Goal: Task Accomplishment & Management: Complete application form

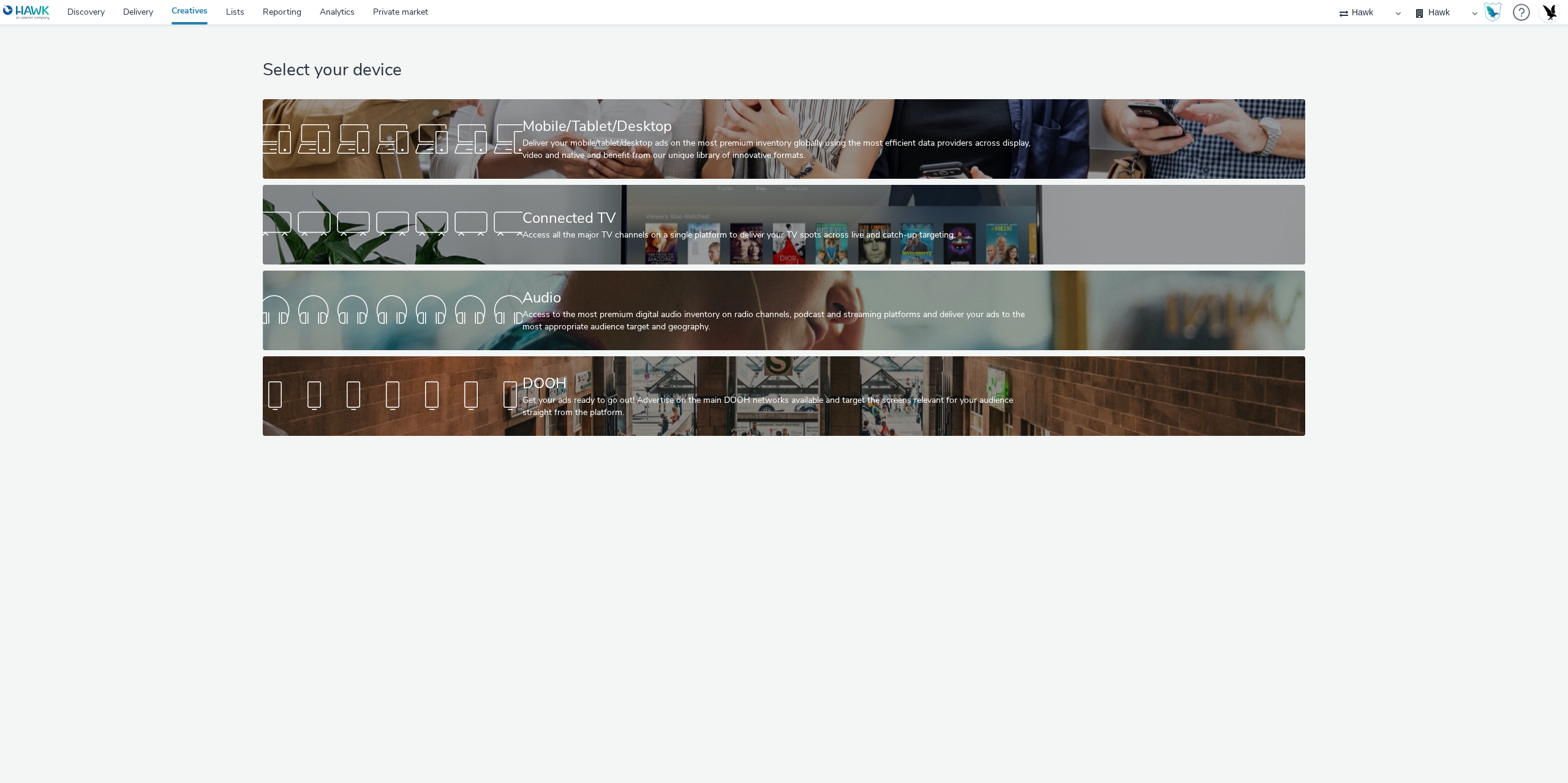
select select "11a7df10-284f-415c-b52a-427acf4c31ae"
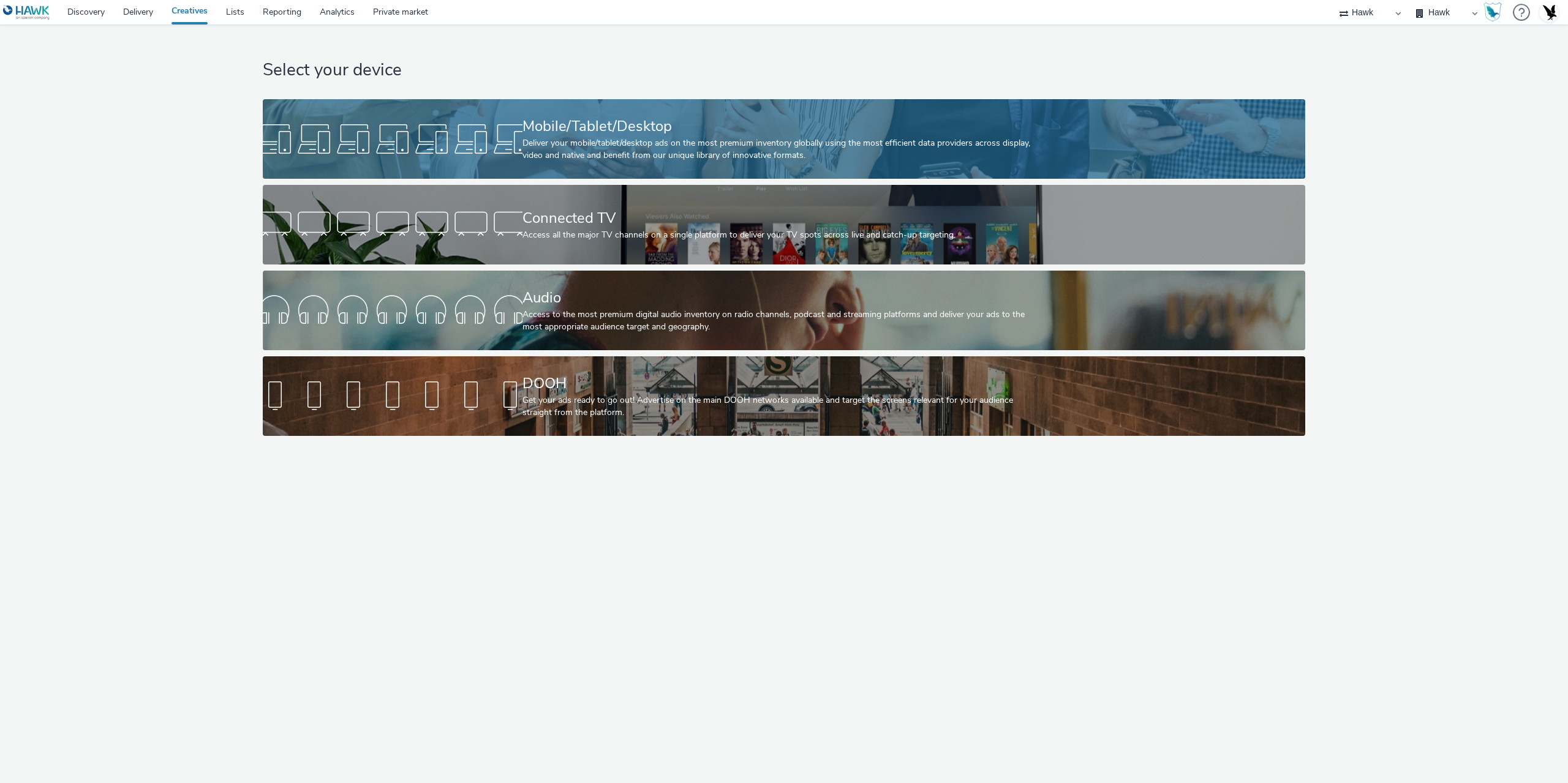
click at [468, 146] on div at bounding box center [392, 139] width 260 height 39
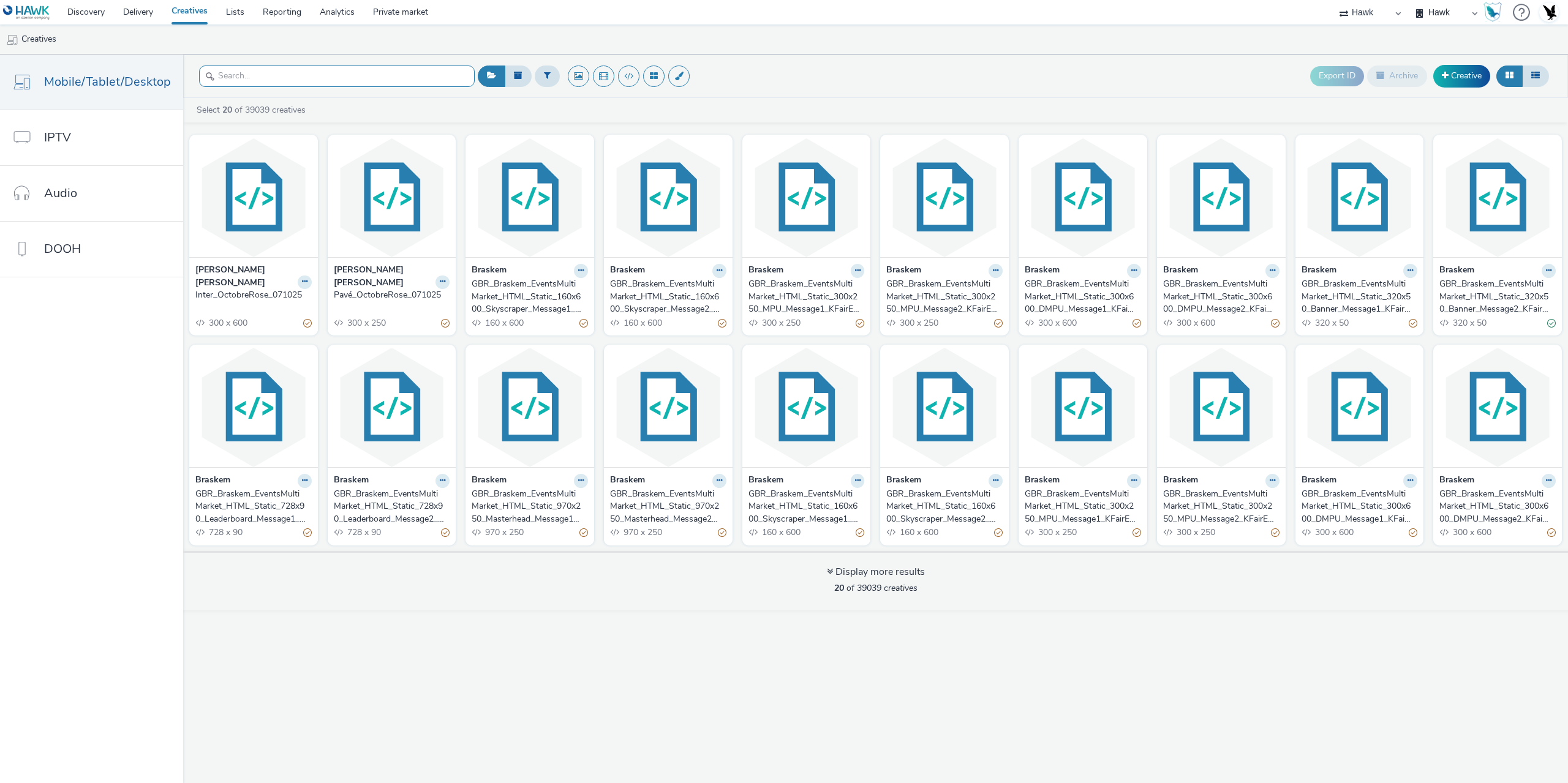
click at [276, 83] on input "text" at bounding box center [336, 76] width 276 height 21
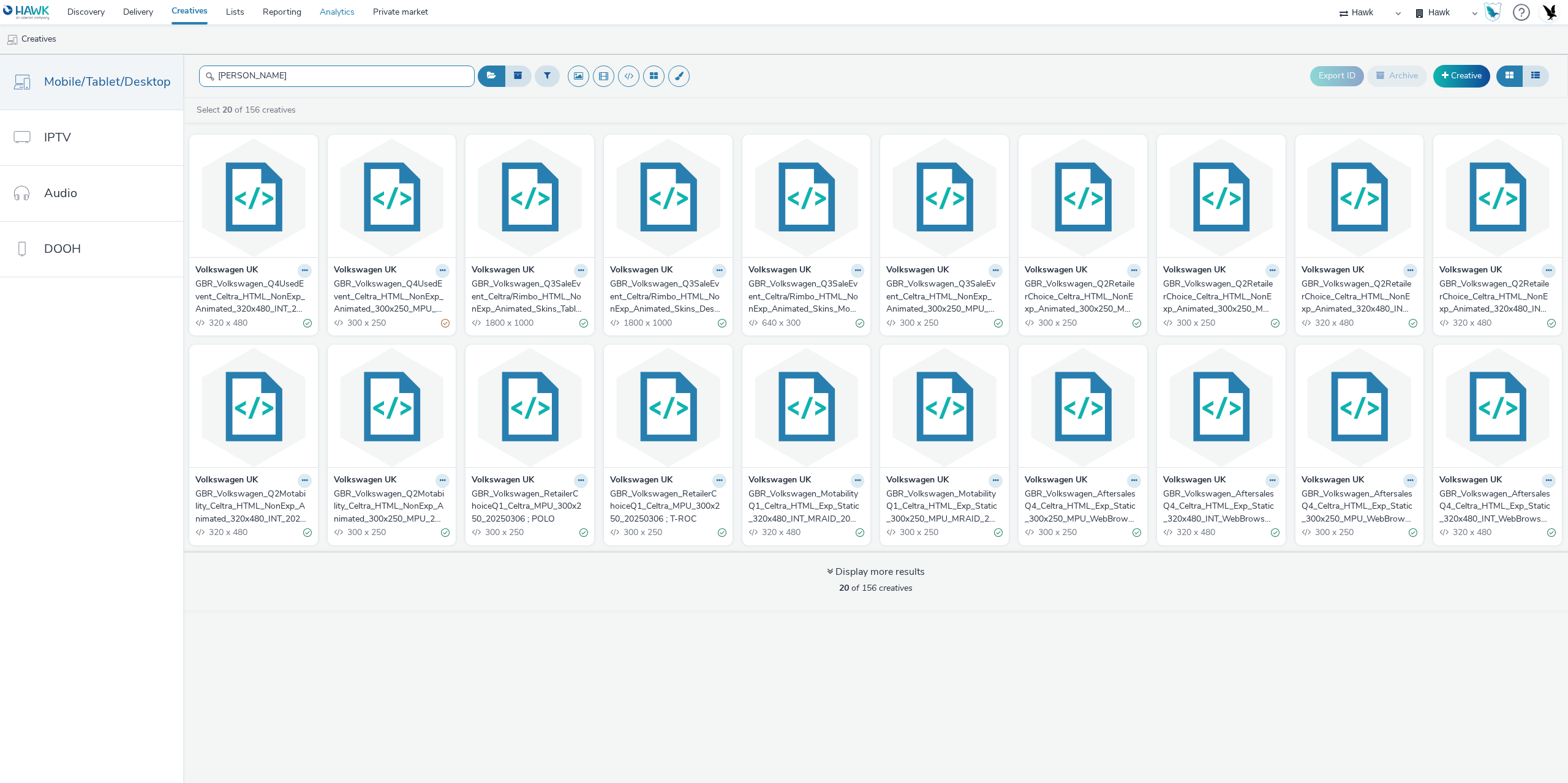
type input "volk"
click at [1468, 71] on link "Creative" at bounding box center [1461, 76] width 57 height 22
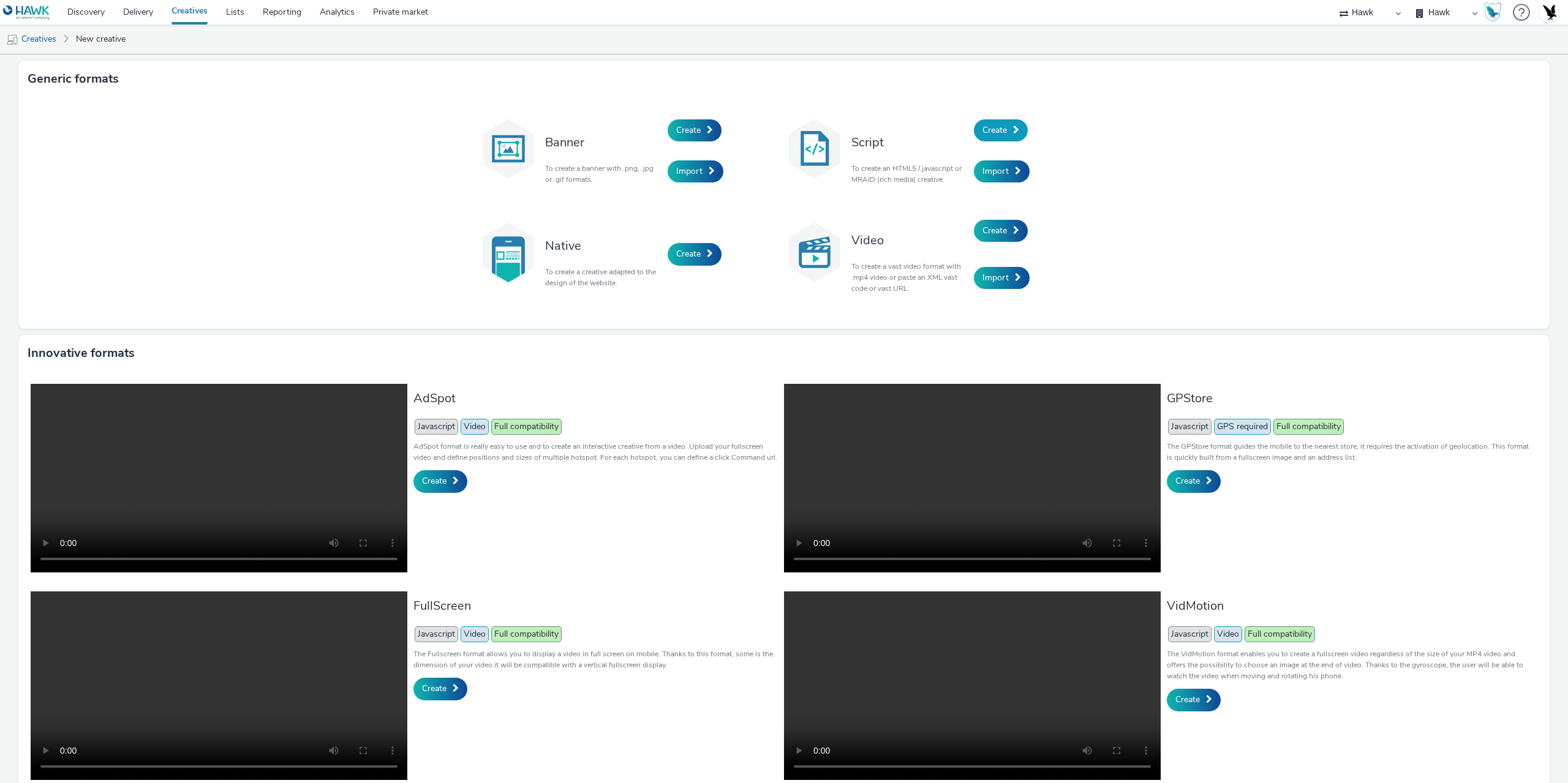
click at [1013, 125] on span at bounding box center [1016, 129] width 6 height 8
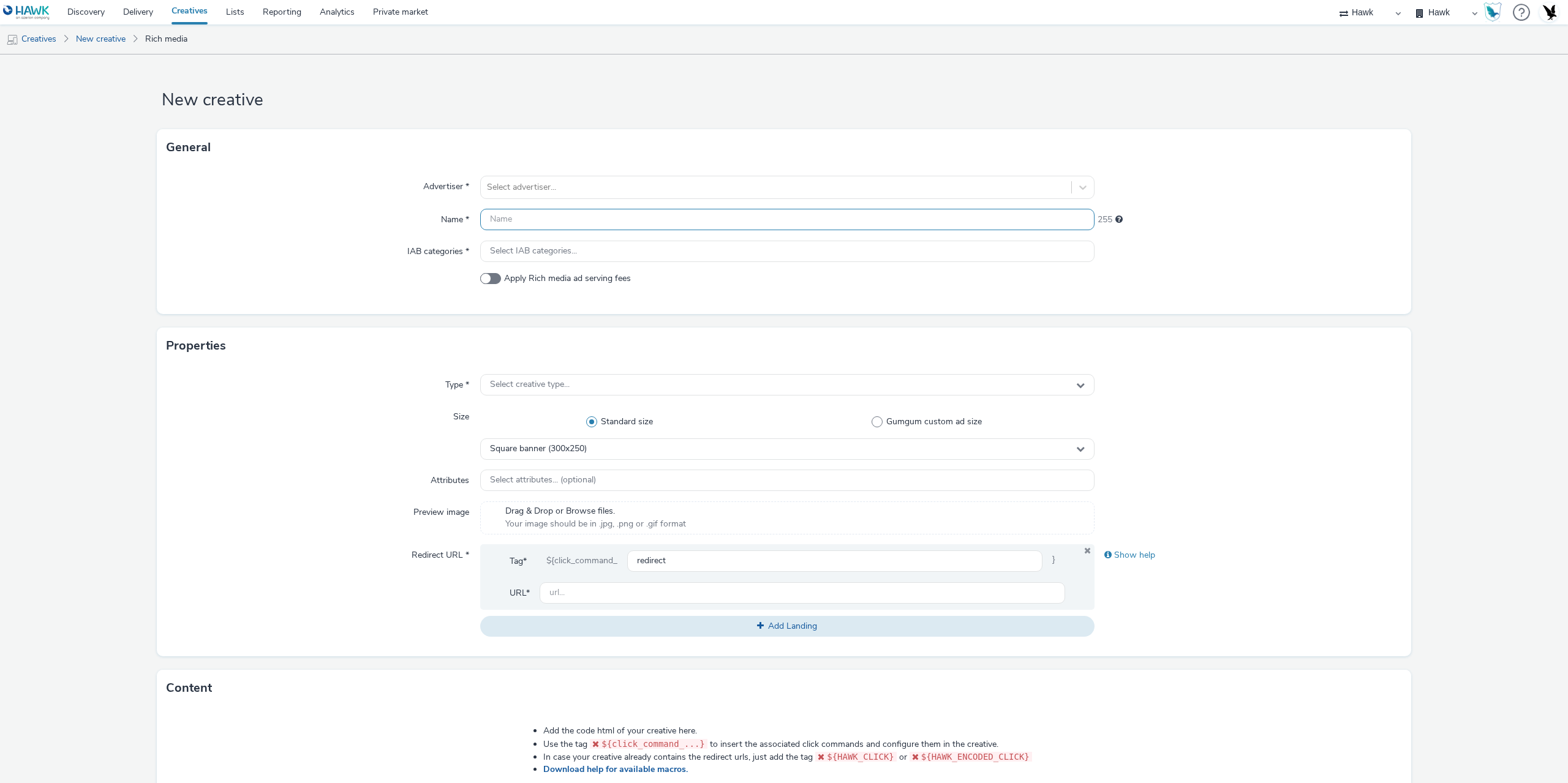
click at [526, 220] on input "text" at bounding box center [787, 220] width 614 height 21
paste input "GBR_Volkswagen_Q4UsedEvent_Celtra_HTML_NonExp_Animated_320x480_INT_20251003"
type input "GBR_Volkswagen_Q4UsedEvent_Celtra_HTML_NonExp_Animated_320x480_INT_20251003"
click at [523, 180] on div at bounding box center [776, 187] width 578 height 15
type input "skoda"
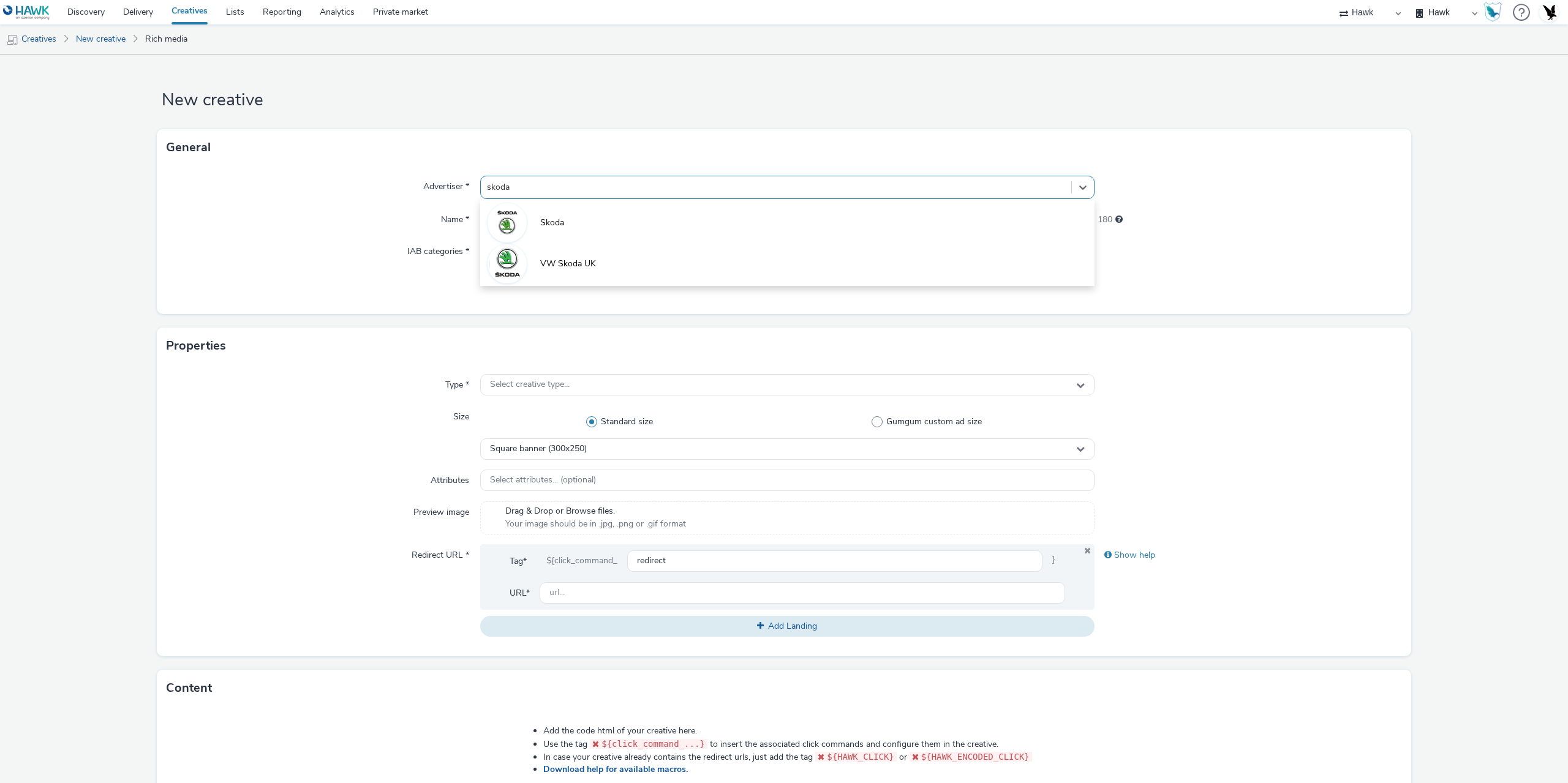
click at [593, 262] on li "VW Skoda UK" at bounding box center [787, 263] width 614 height 41
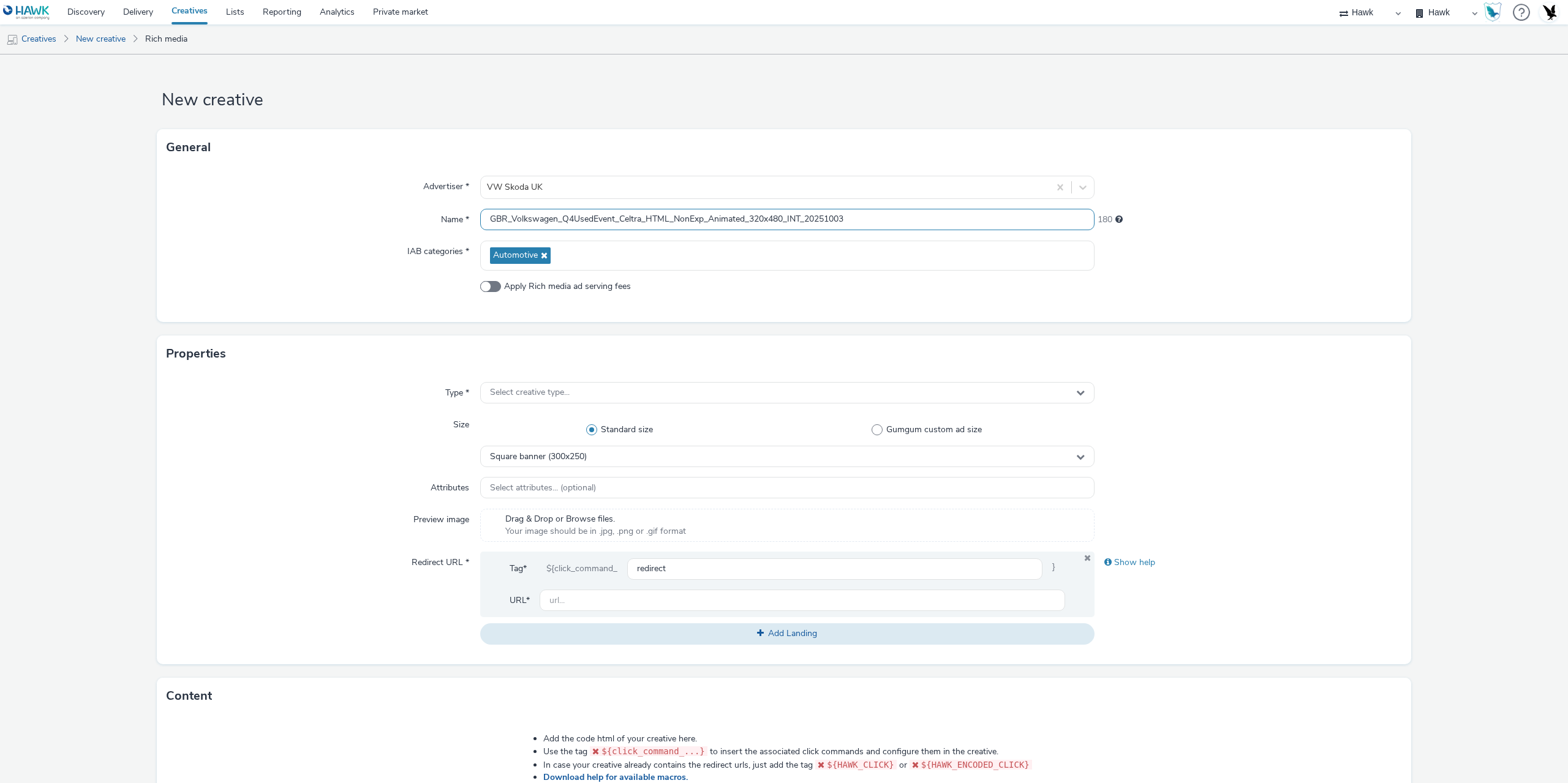
drag, startPoint x: 510, startPoint y: 217, endPoint x: 614, endPoint y: 219, distance: 104.0
click at [614, 219] on input "GBR_Volkswagen_Q4UsedEvent_Celtra_HTML_NonExp_Animated_320x480_INT_20251003" at bounding box center [787, 220] width 614 height 21
paste input "Skoda"
click at [655, 218] on input "GBR_Skoda_Q4UsedEvent_Celtra_HTML_NonExp_Animated_320x480_INT_20251003" at bounding box center [787, 220] width 614 height 21
click at [839, 224] on input "GBR_Skoda_Q4UsedEvent_Celtra_HTML_NonExp_Animated_320x480_INT_20251003" at bounding box center [787, 220] width 614 height 21
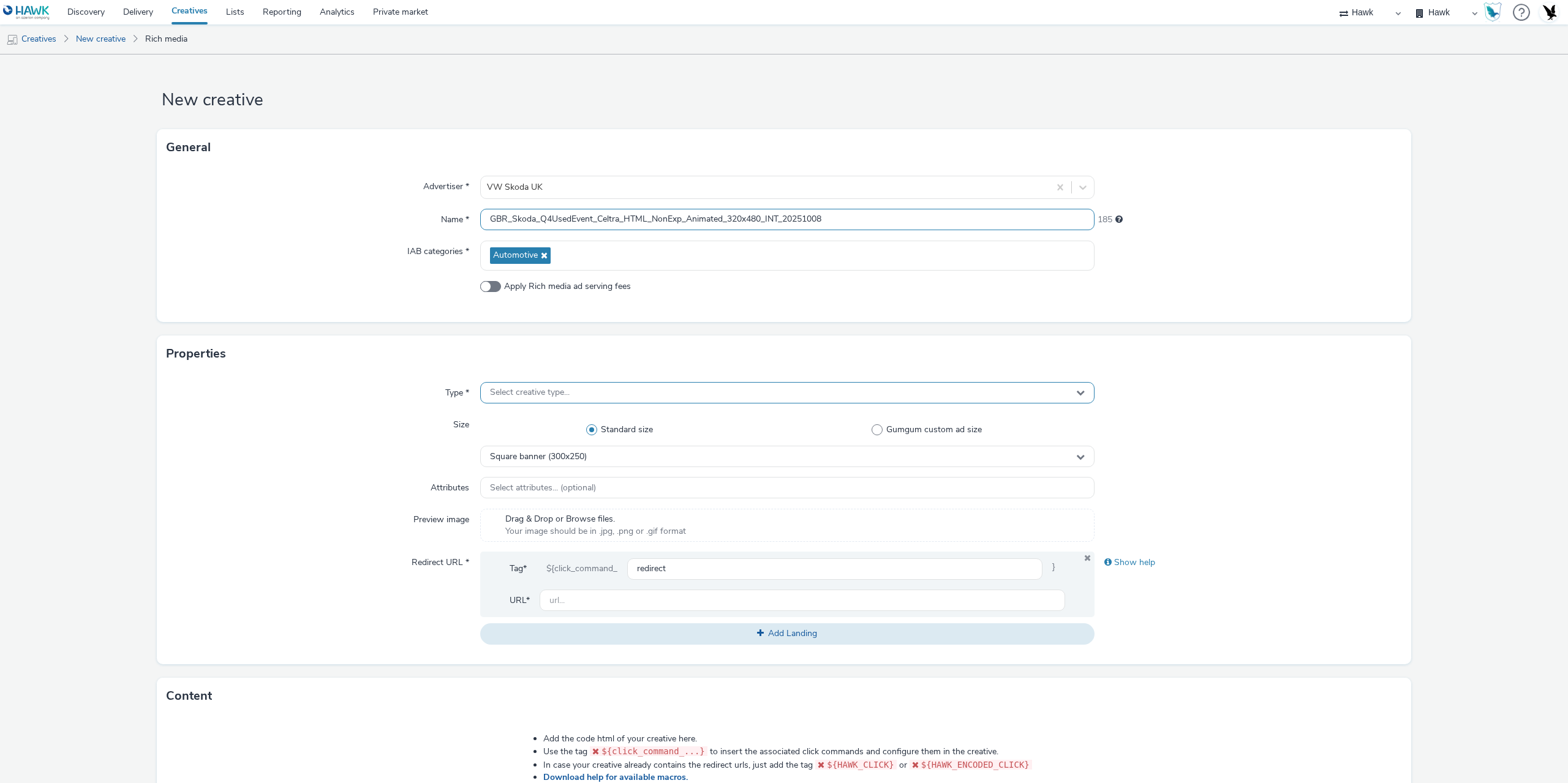
type input "GBR_Skoda_Q4UsedEvent_Celtra_HTML_NonExp_Animated_320x480_INT_20251008"
click at [646, 395] on div "Select creative type..." at bounding box center [787, 393] width 614 height 21
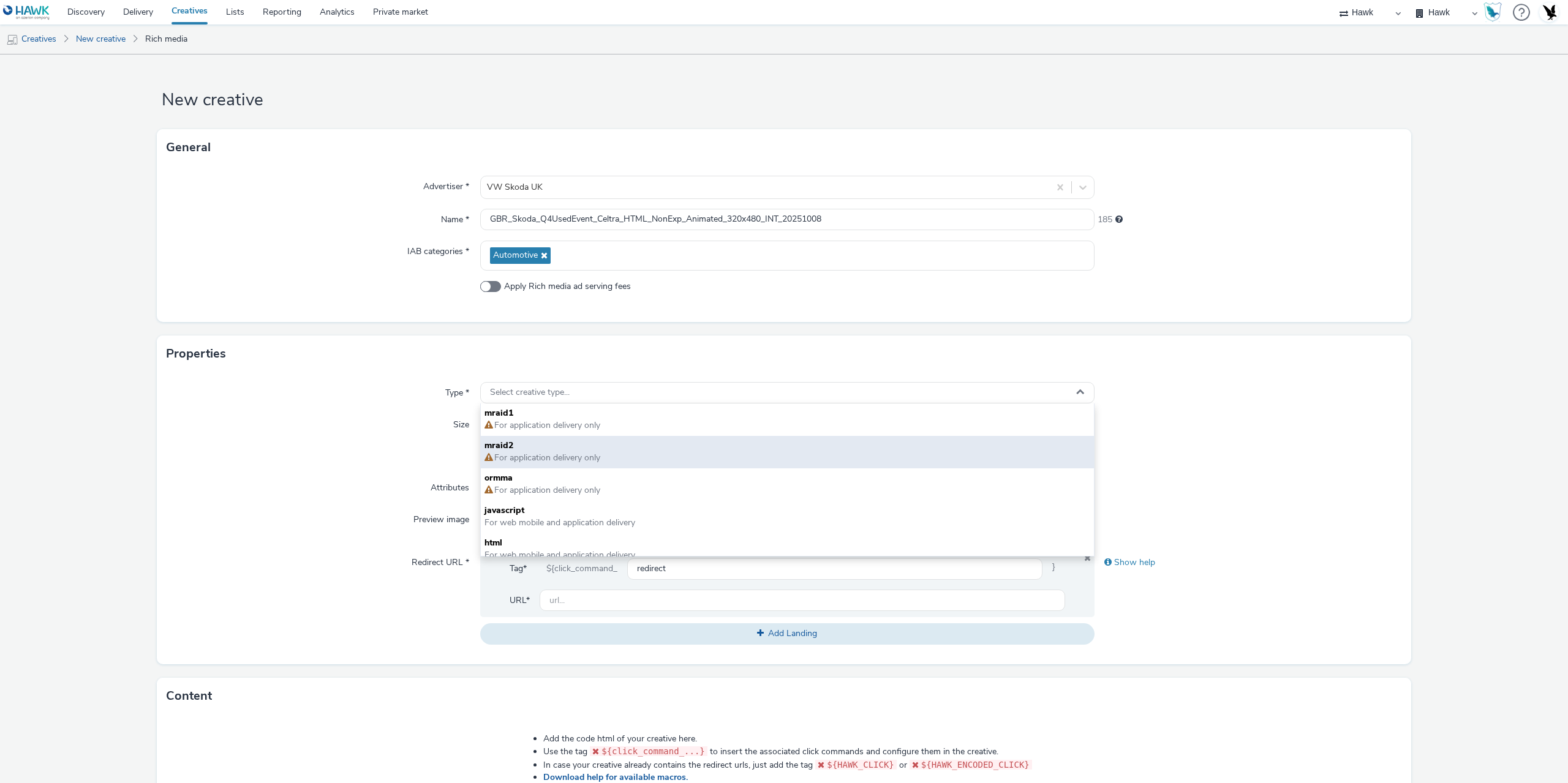
click at [531, 452] on span "For application delivery only" at bounding box center [547, 458] width 108 height 12
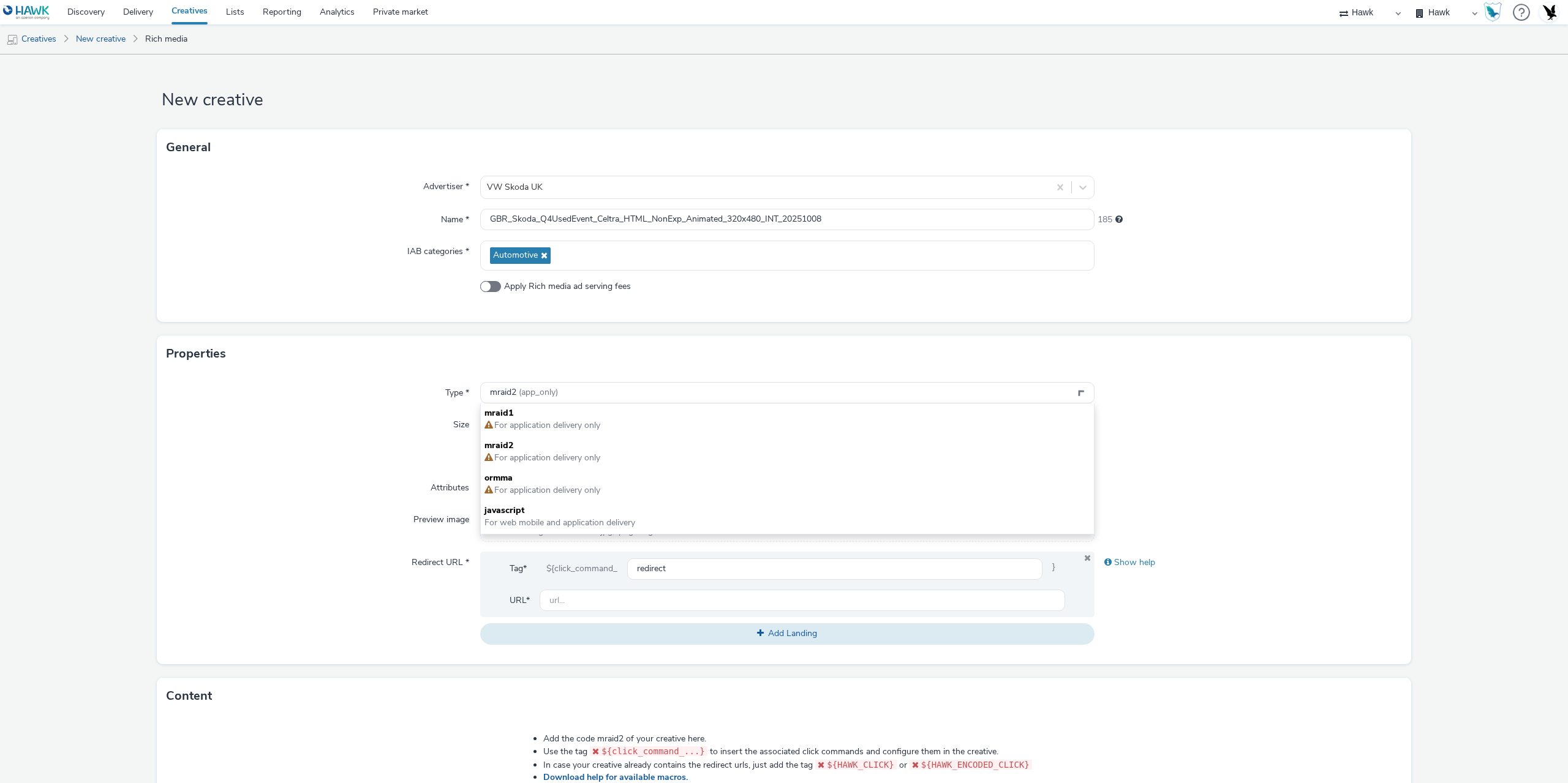
click at [317, 421] on div "Size" at bounding box center [323, 440] width 313 height 53
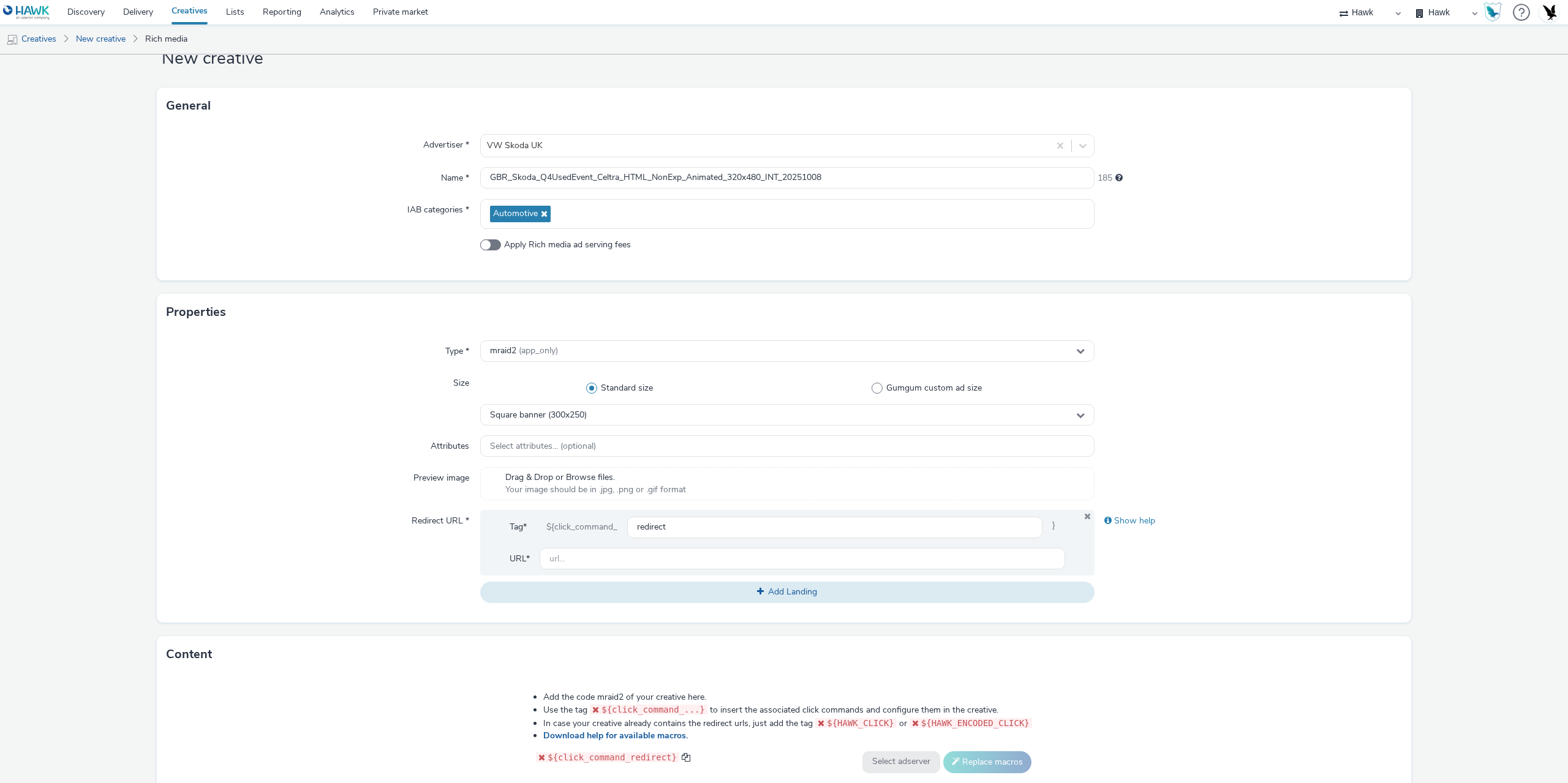
scroll to position [61, 0]
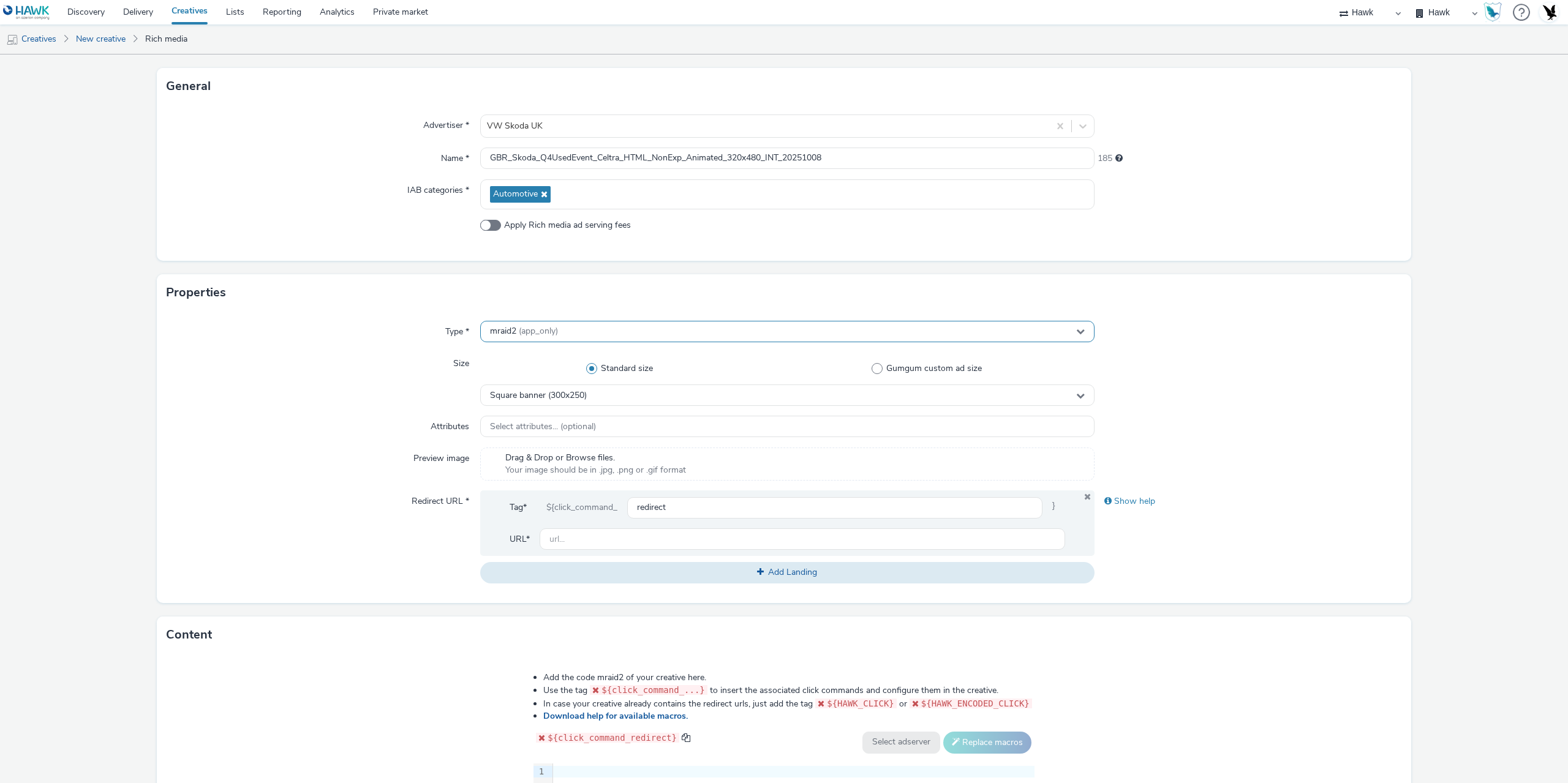
click at [561, 325] on div "mraid2 (app_only)" at bounding box center [787, 332] width 614 height 21
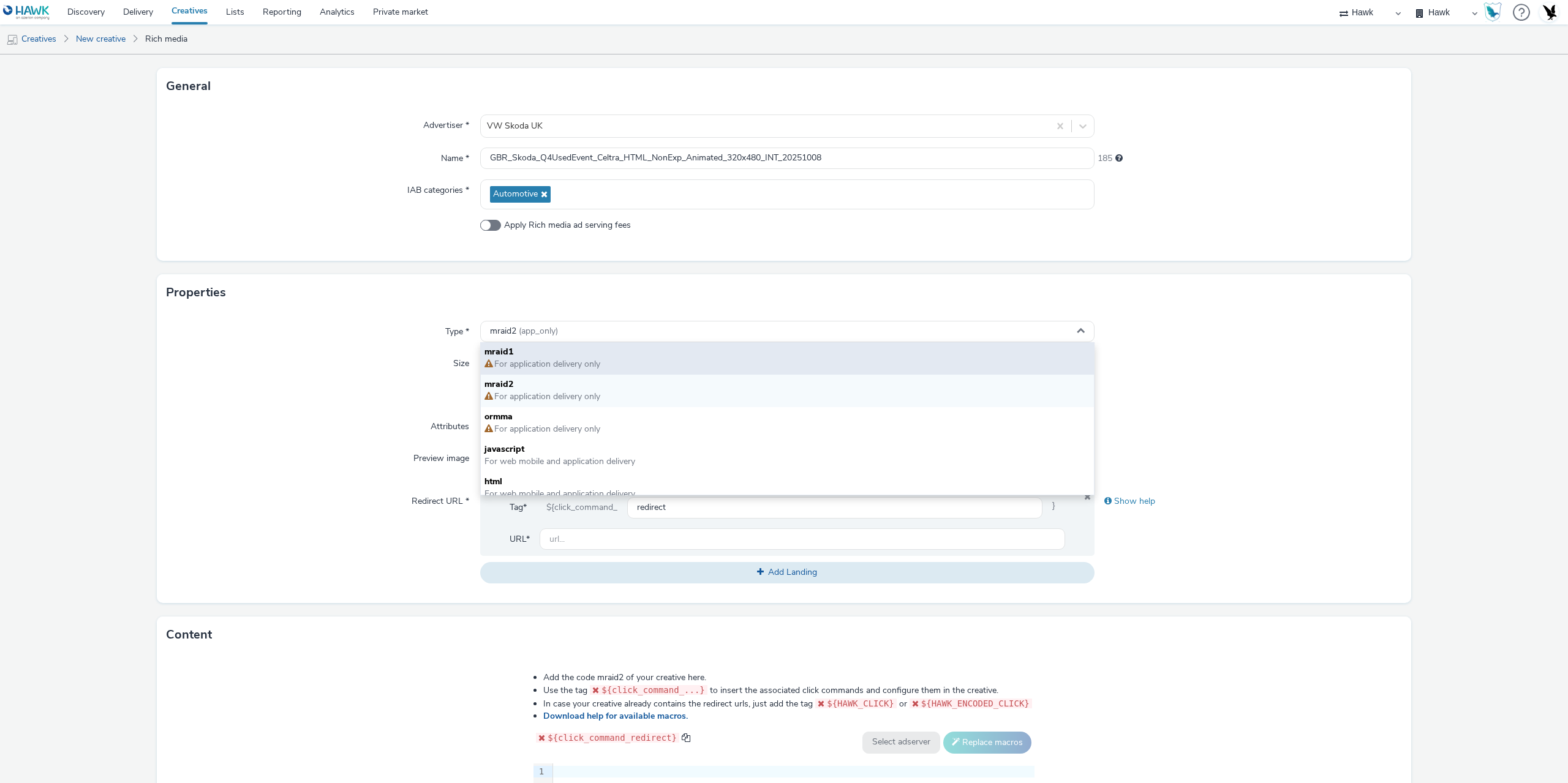
click at [534, 349] on span "mraid1" at bounding box center [787, 352] width 606 height 12
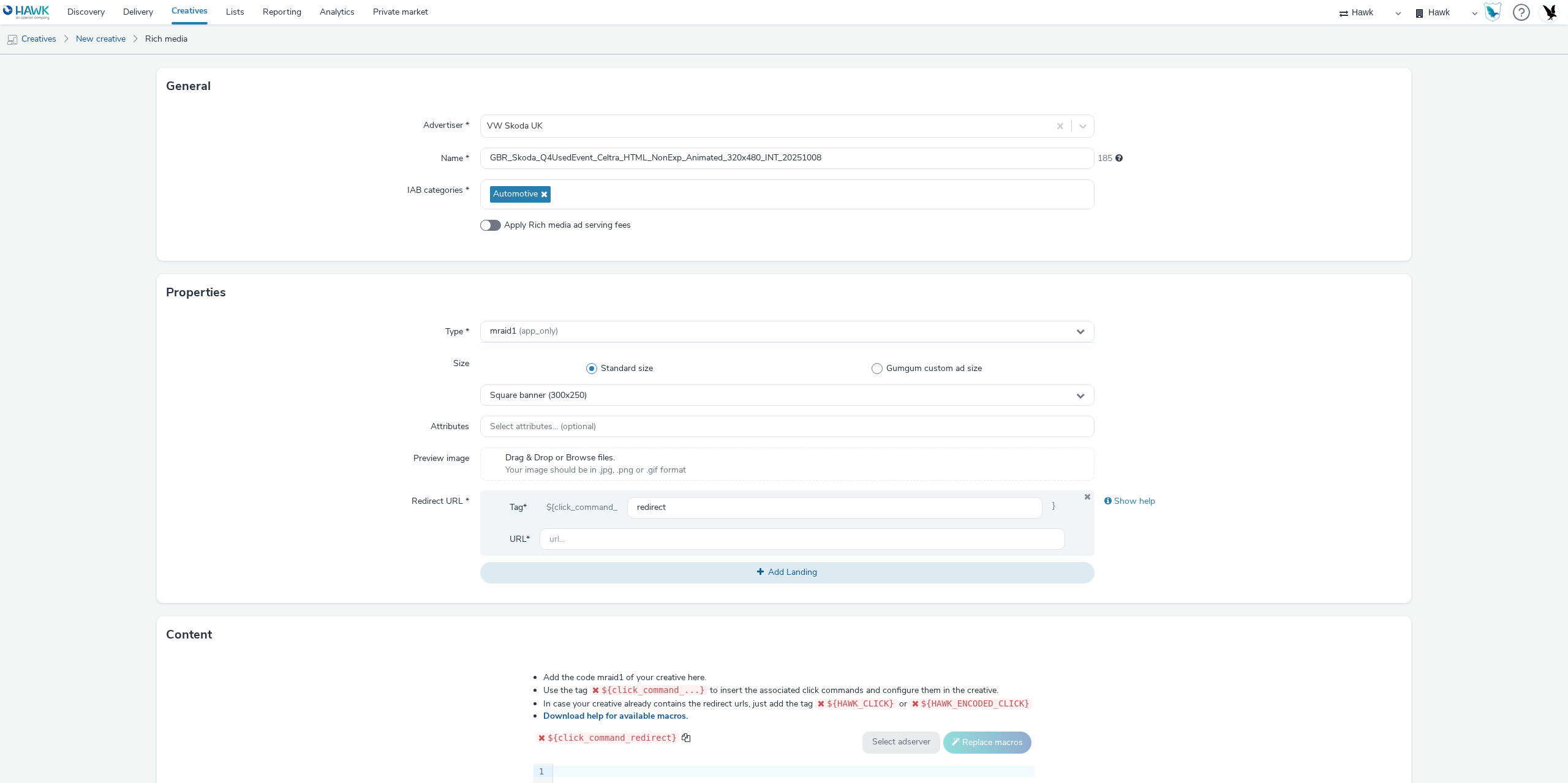
click at [340, 379] on div "Size" at bounding box center [323, 378] width 313 height 53
click at [543, 334] on span "(app_only)" at bounding box center [538, 330] width 39 height 12
click at [337, 388] on div "Size" at bounding box center [323, 378] width 313 height 53
drag, startPoint x: 561, startPoint y: 532, endPoint x: 514, endPoint y: 534, distance: 47.0
click at [561, 532] on input "text" at bounding box center [802, 539] width 525 height 21
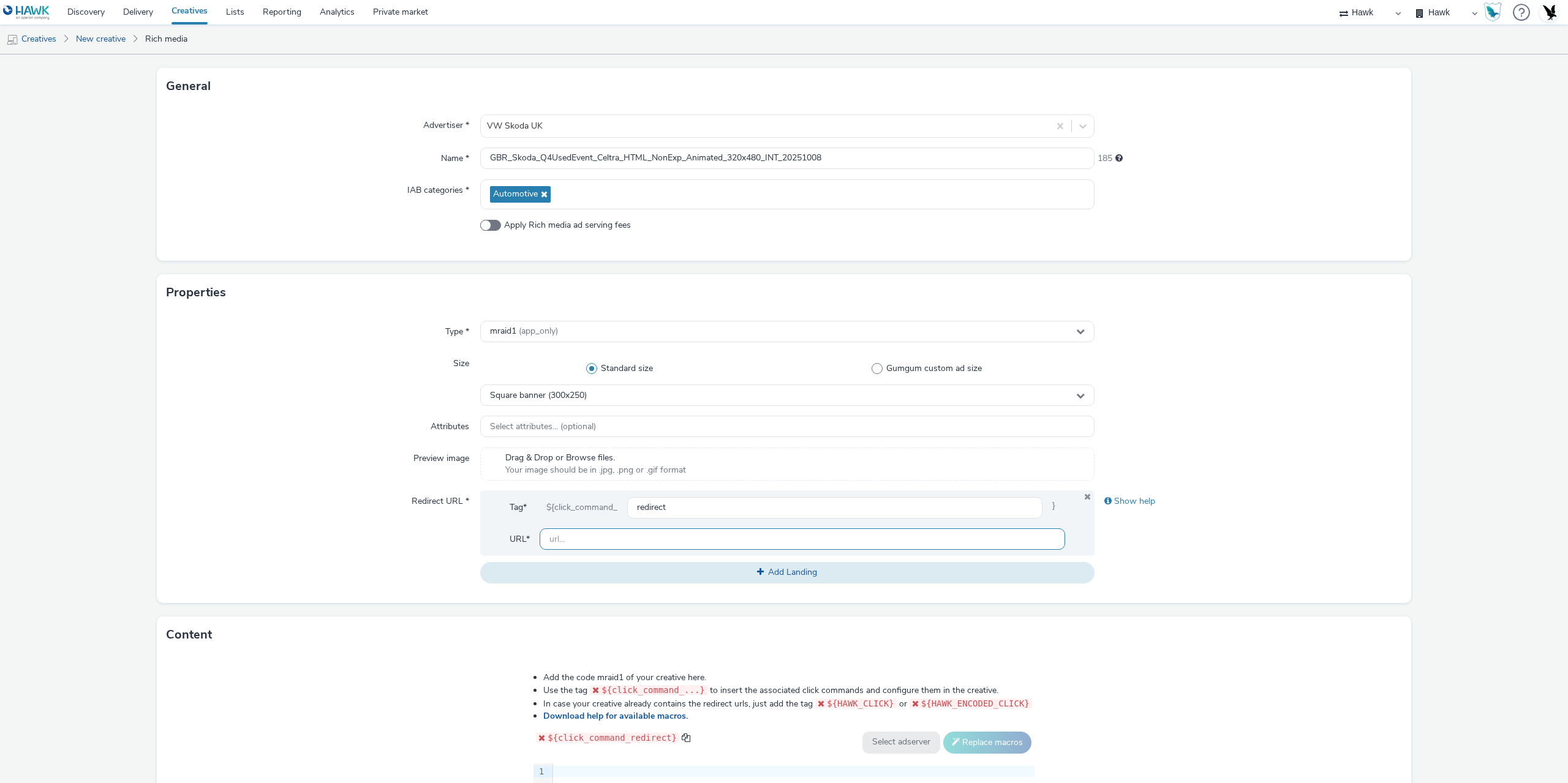
paste input "[URL][DOMAIN_NAME]"
type input "[URL][DOMAIN_NAME]"
click at [317, 512] on div "Redirect URL *" at bounding box center [323, 537] width 313 height 92
click at [552, 397] on span "Square banner (300x250)" at bounding box center [538, 396] width 97 height 11
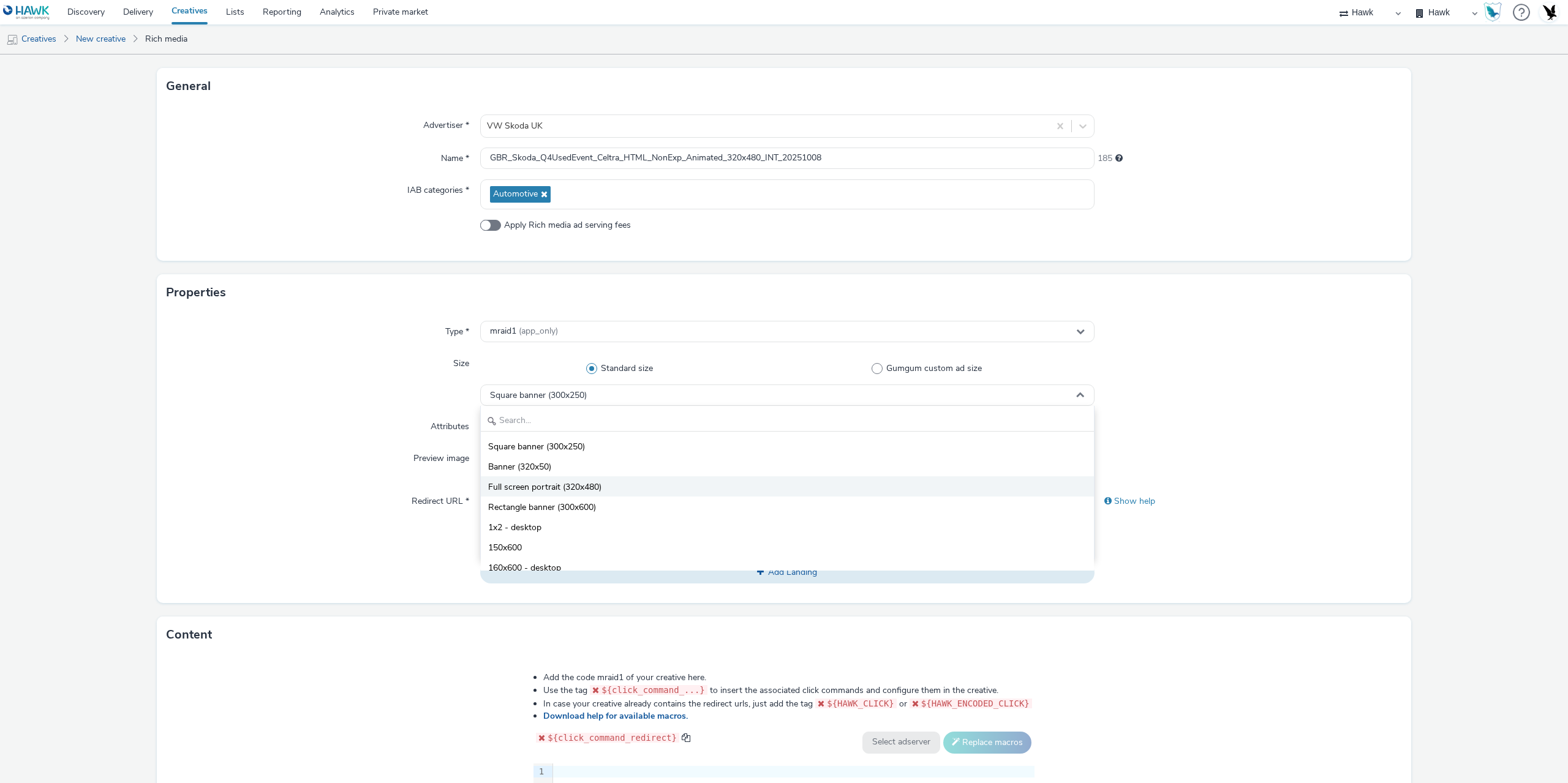
click at [588, 480] on li "Full screen portrait (320x480)" at bounding box center [787, 486] width 613 height 20
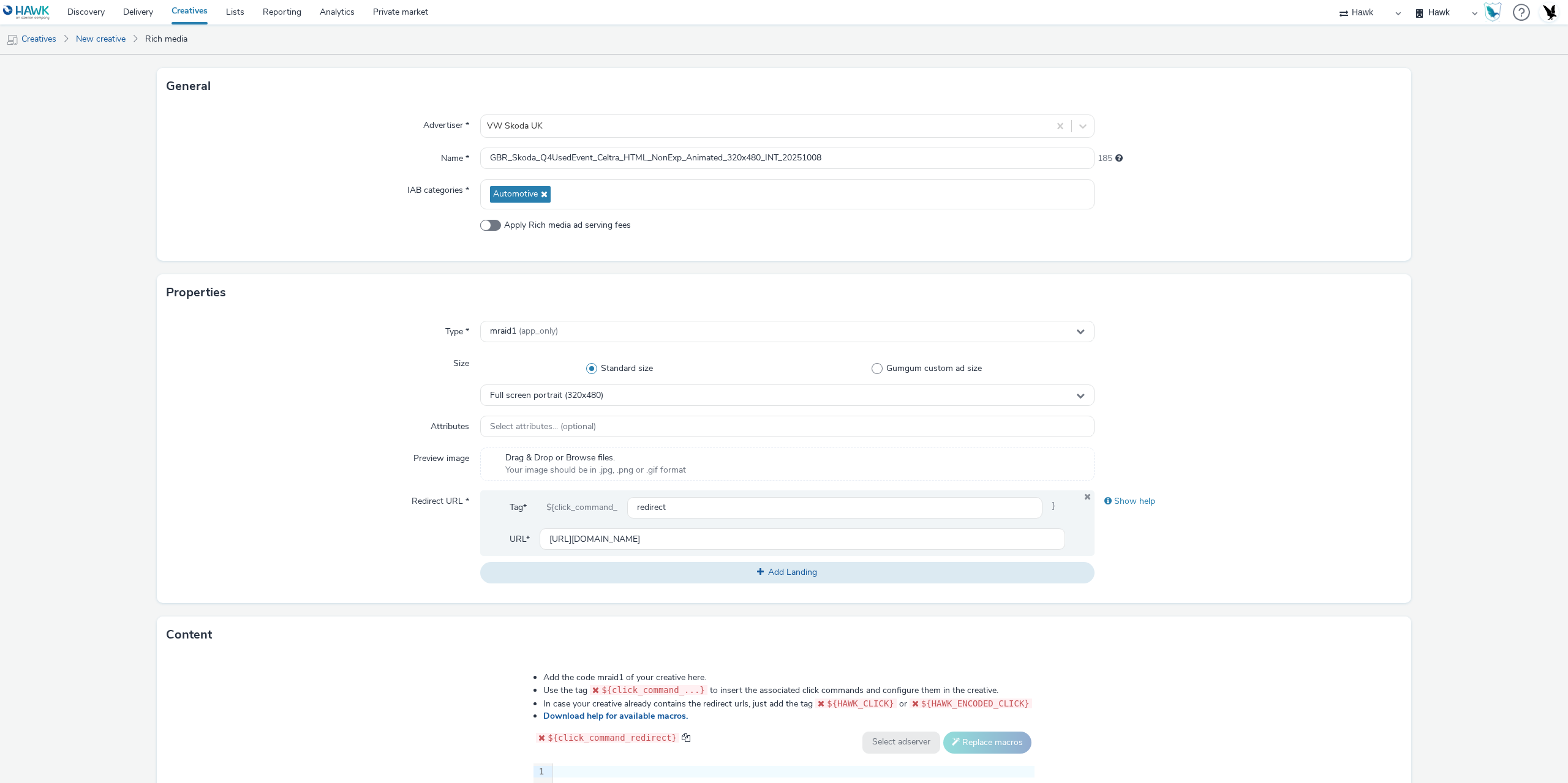
scroll to position [307, 0]
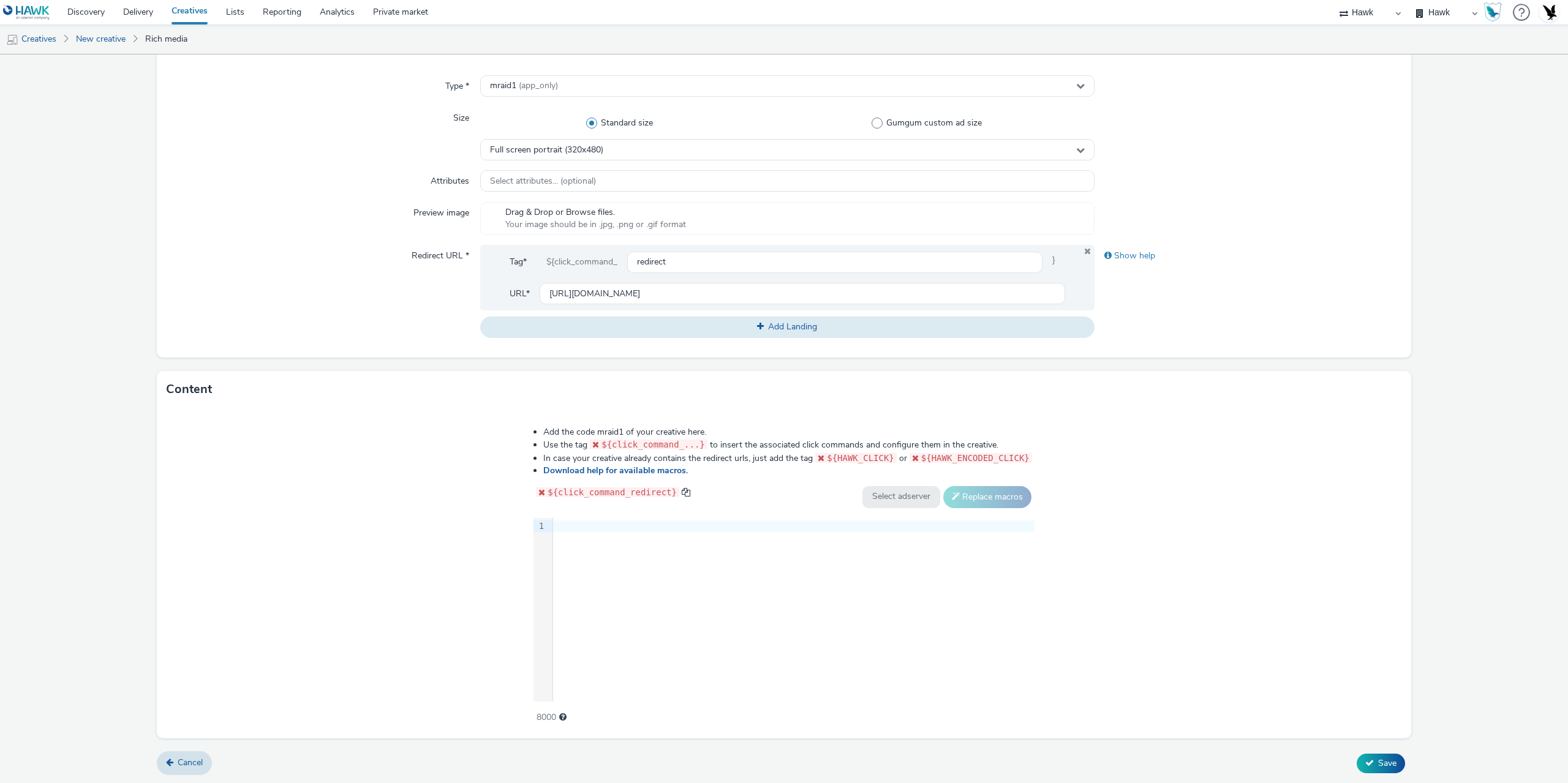
click at [710, 634] on div "9 1 ›" at bounding box center [784, 610] width 501 height 183
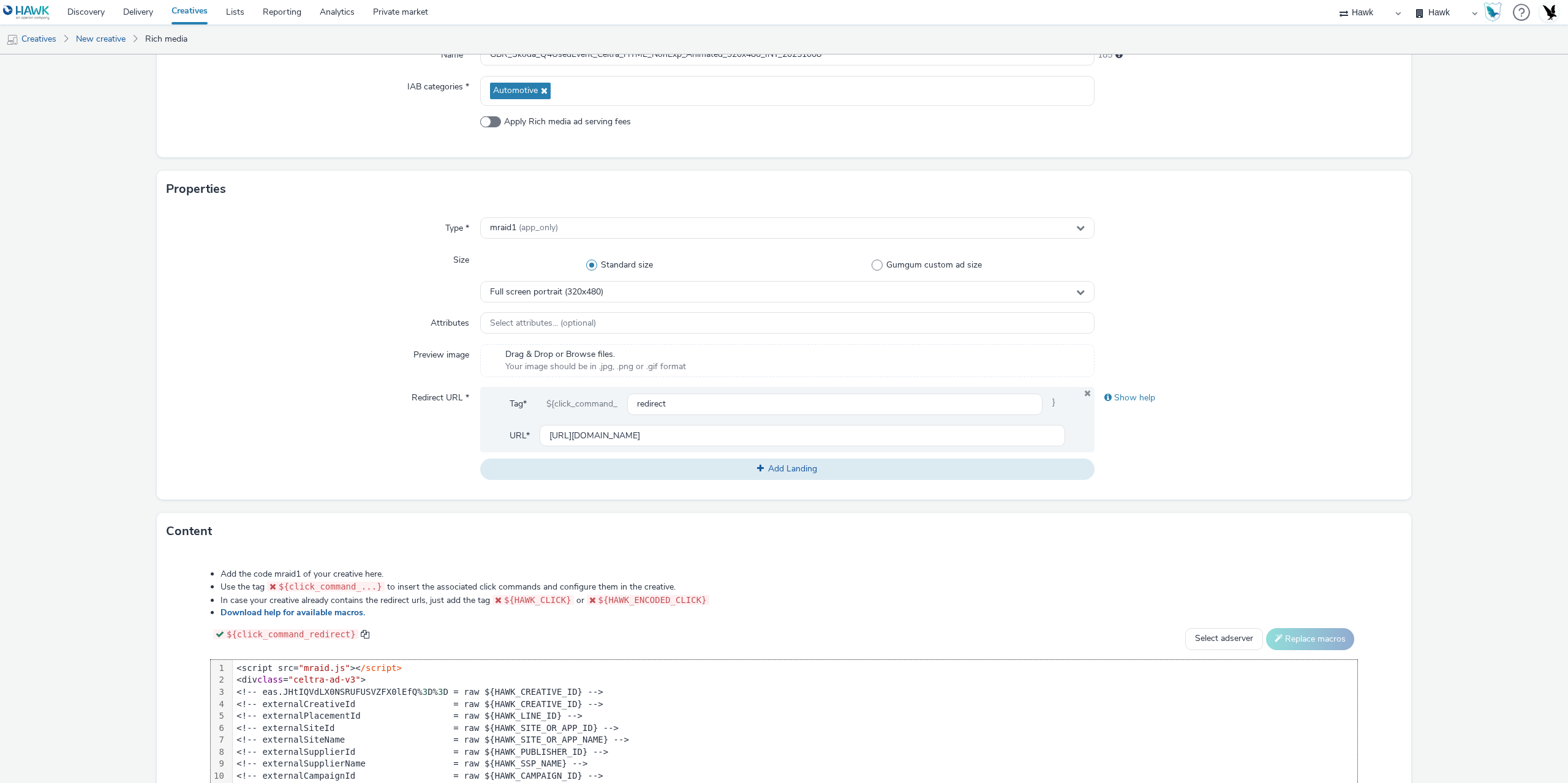
scroll to position [319, 0]
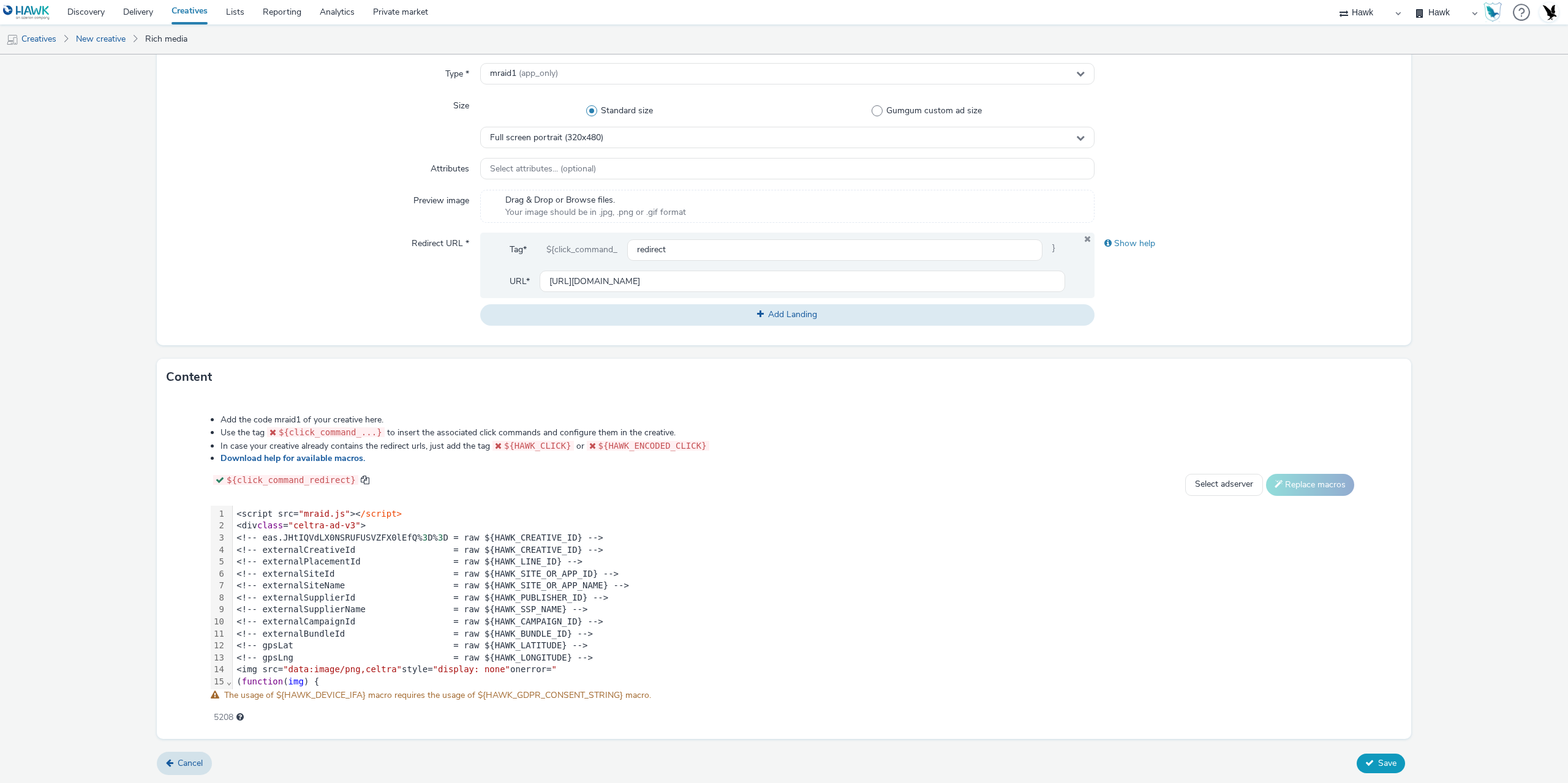
click at [1389, 757] on button "Save" at bounding box center [1380, 764] width 48 height 20
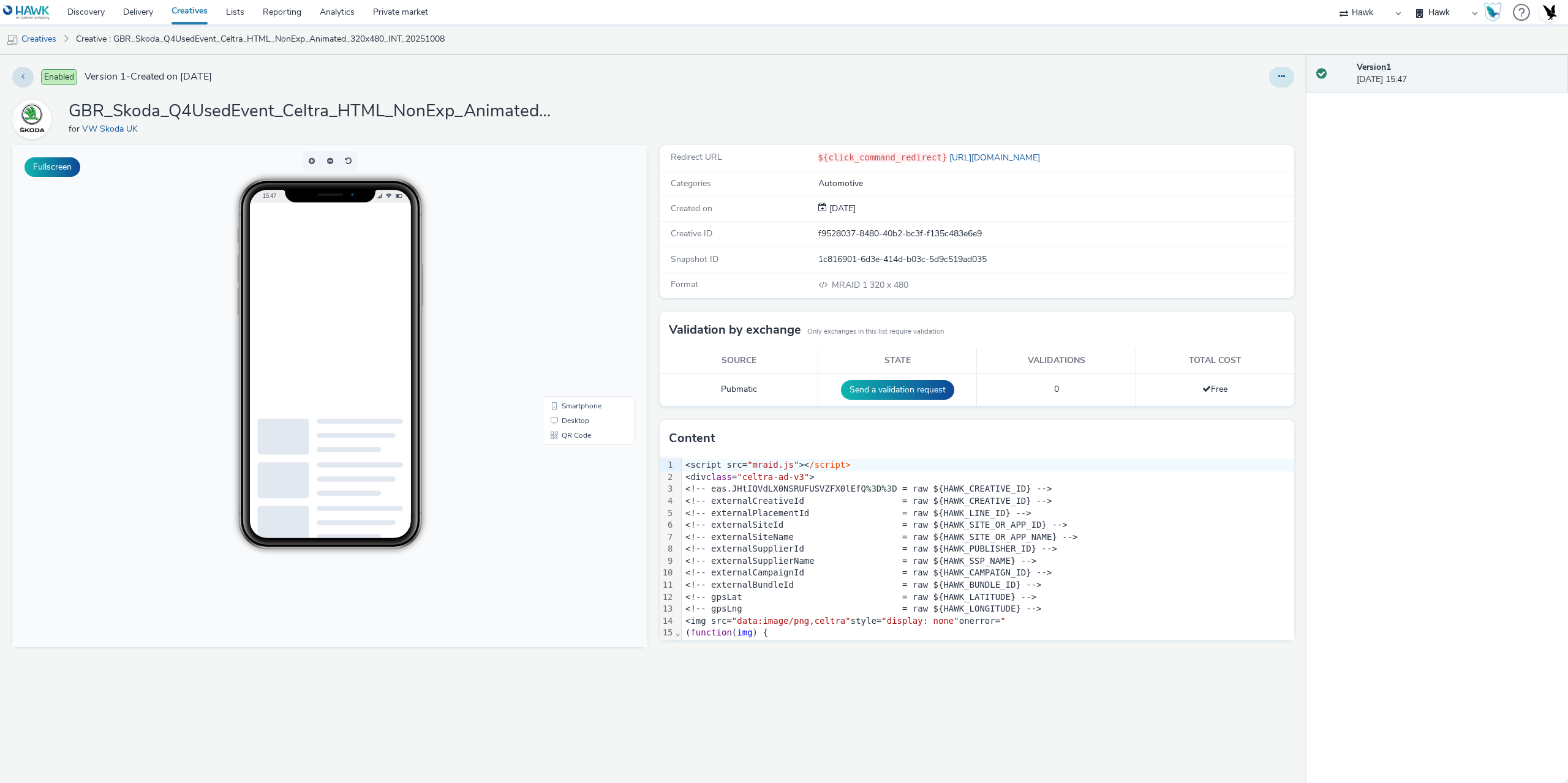
click at [1280, 80] on icon at bounding box center [1281, 76] width 7 height 8
click at [1253, 121] on link "Duplicate" at bounding box center [1248, 126] width 92 height 25
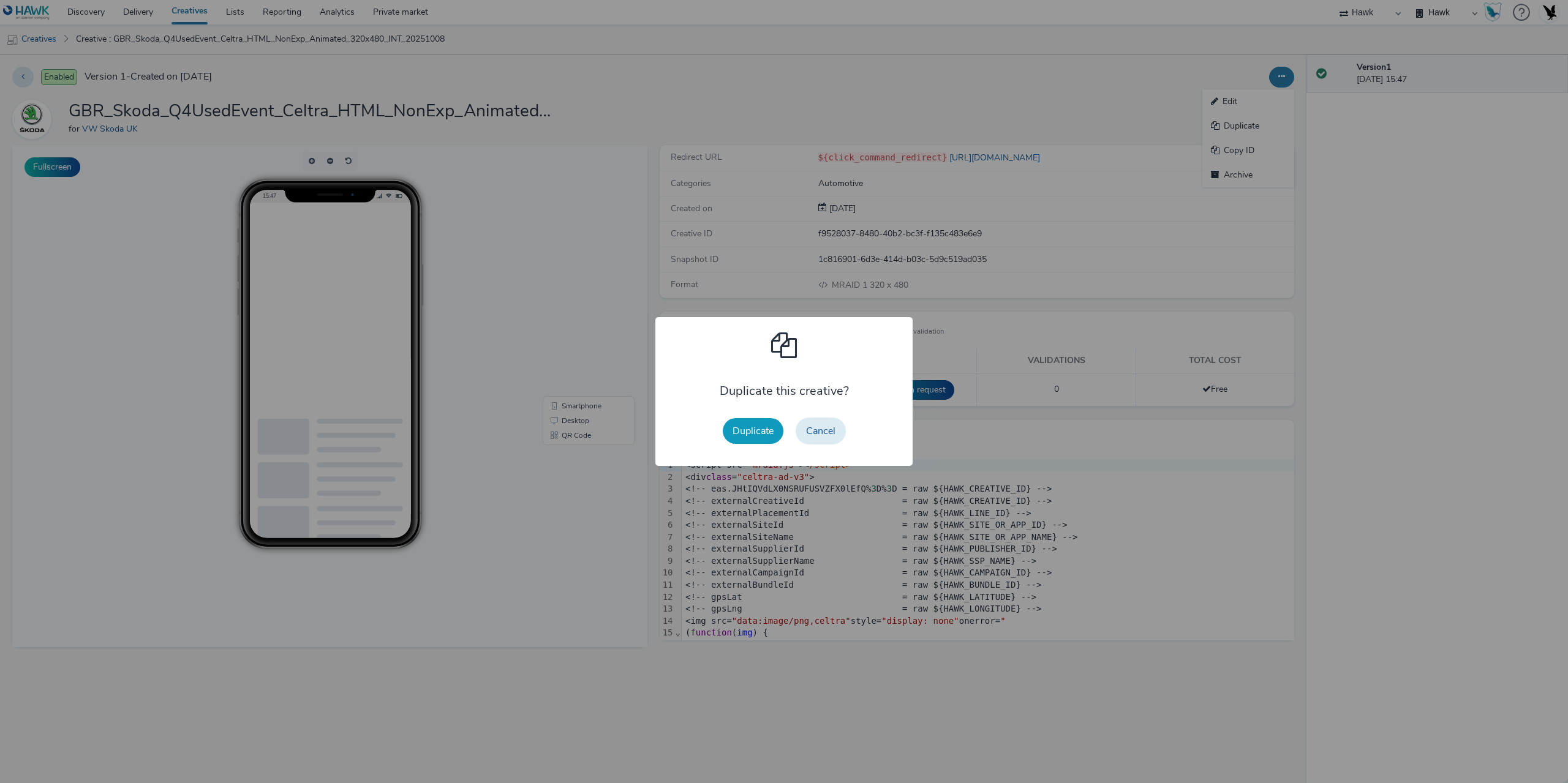
click at [746, 435] on button "Duplicate" at bounding box center [753, 431] width 61 height 25
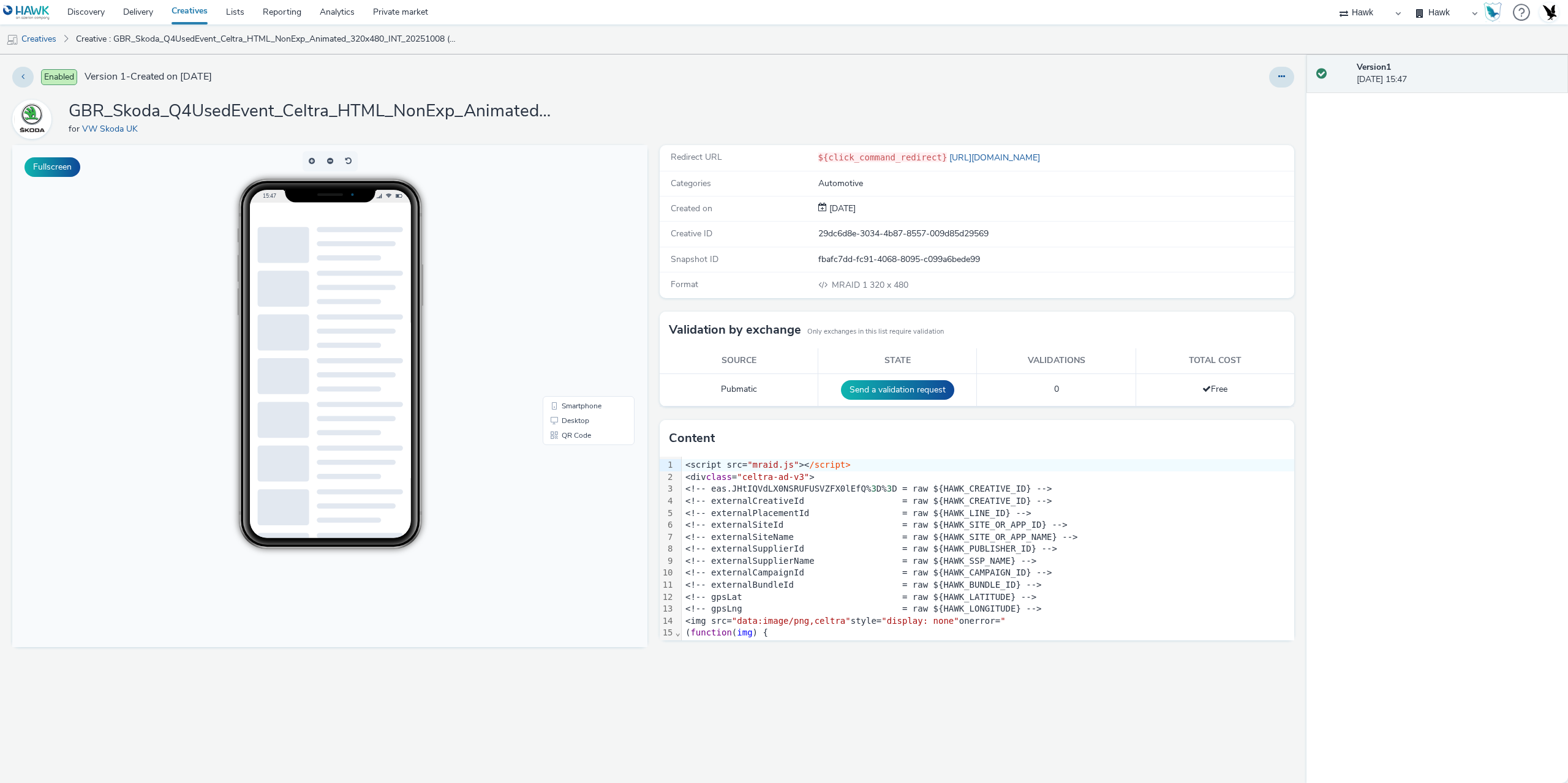
scroll to position [306, 0]
click at [1292, 75] on button at bounding box center [1281, 77] width 25 height 21
click at [1263, 97] on link "Edit" at bounding box center [1248, 101] width 92 height 25
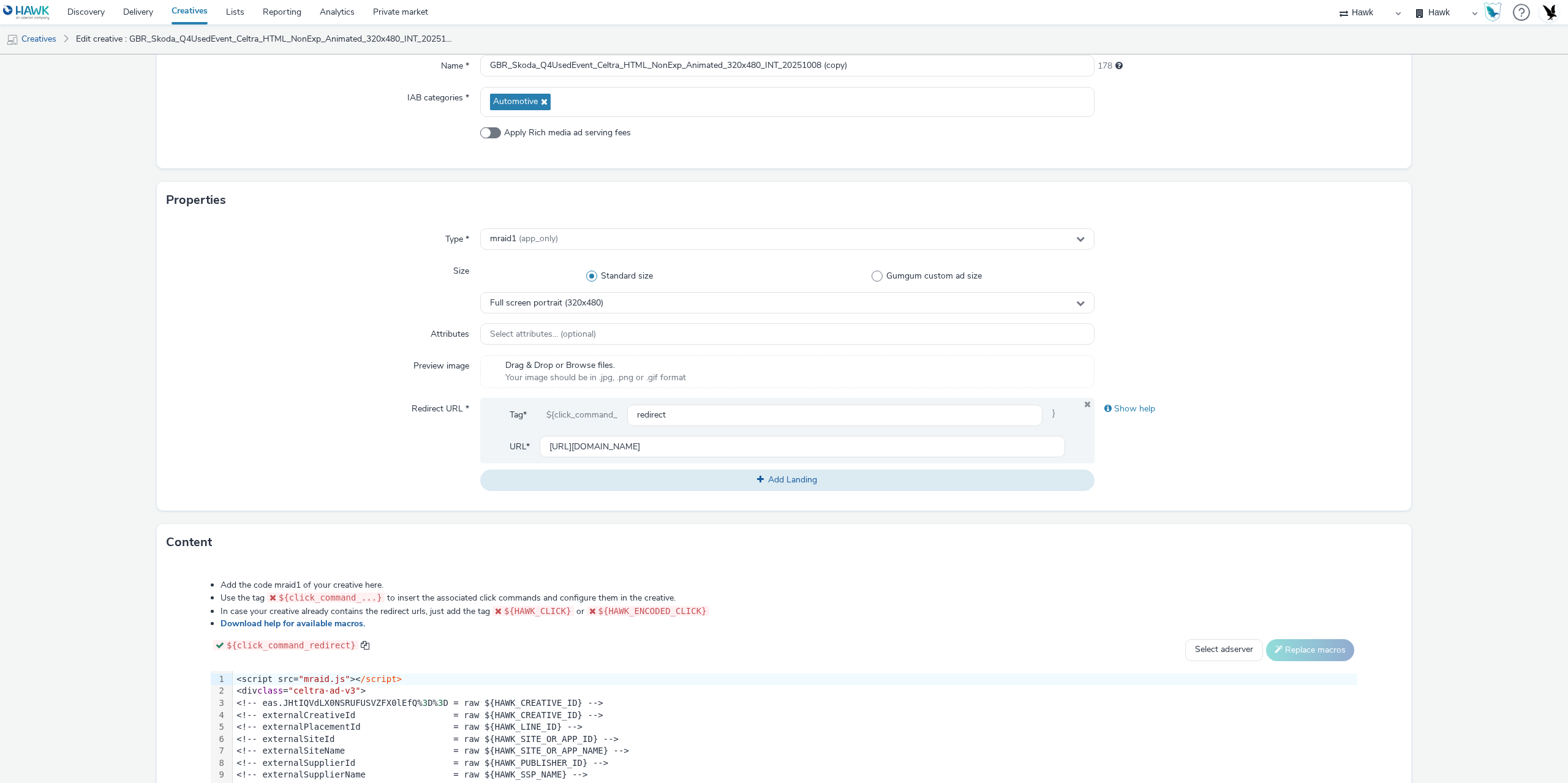
scroll to position [319, 0]
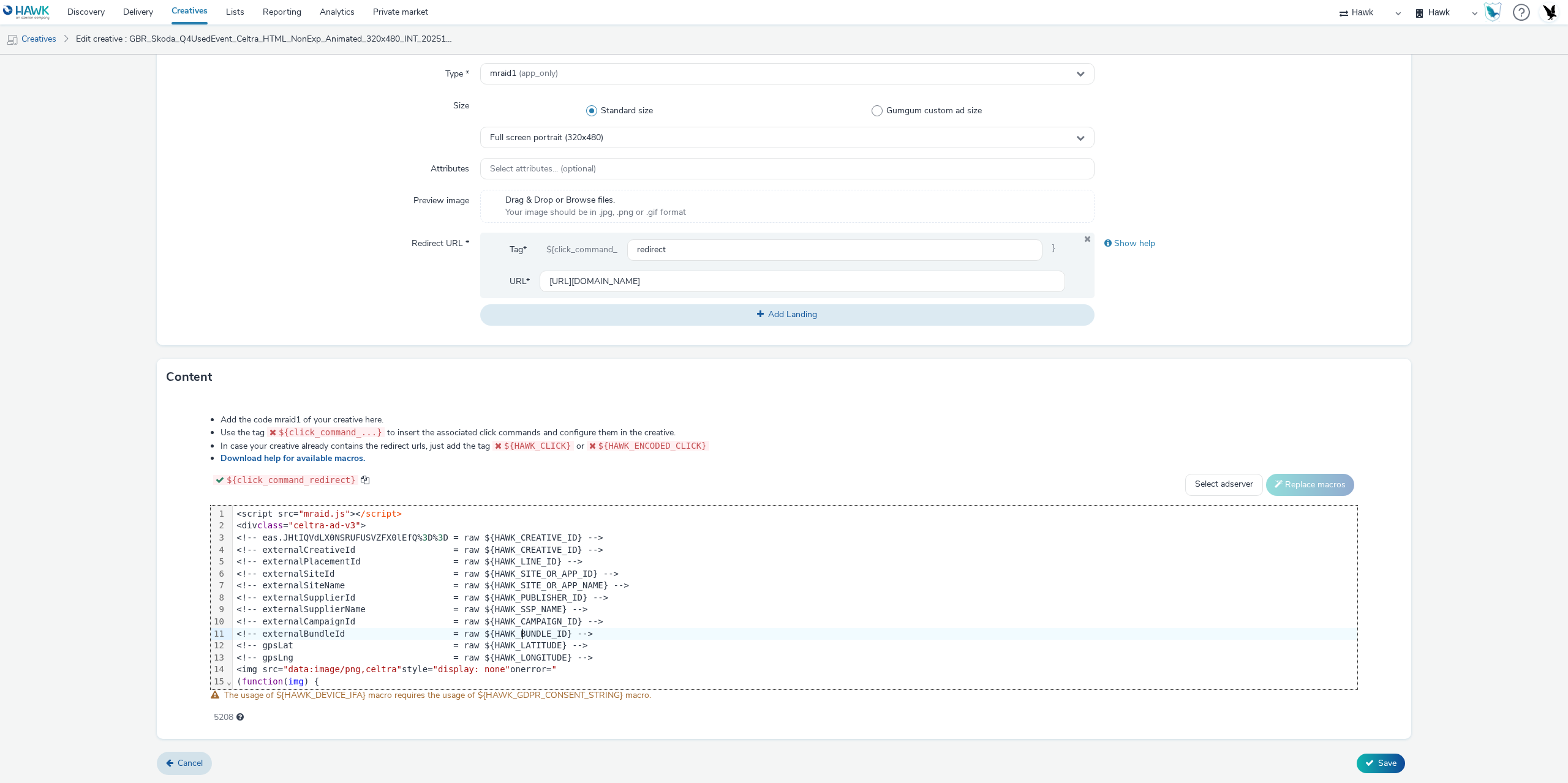
click at [521, 634] on div "<!-- externalBundleId = raw ${HAWK_BUNDLE_ID} -->" at bounding box center [1562, 634] width 2658 height 12
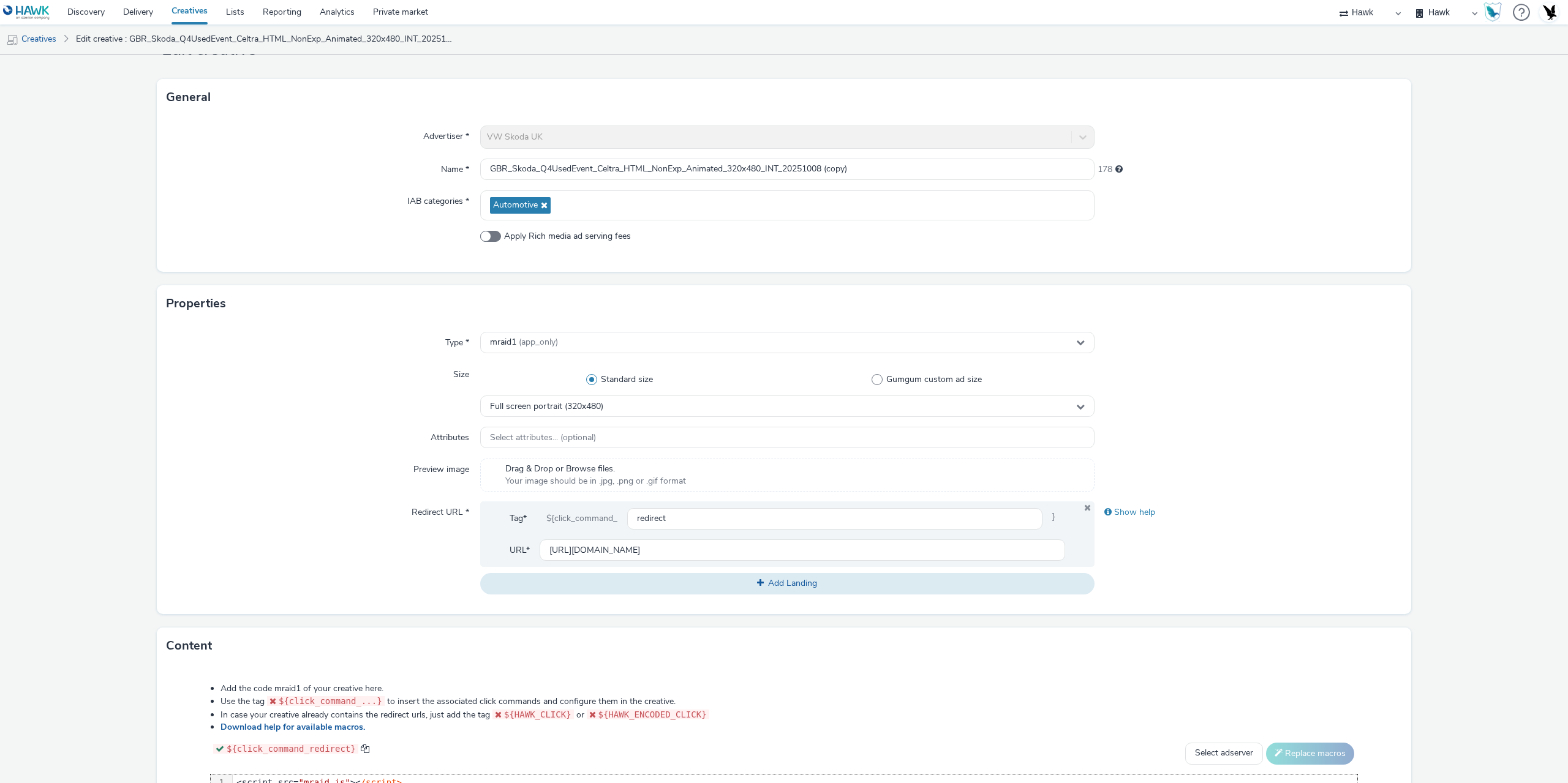
scroll to position [13, 0]
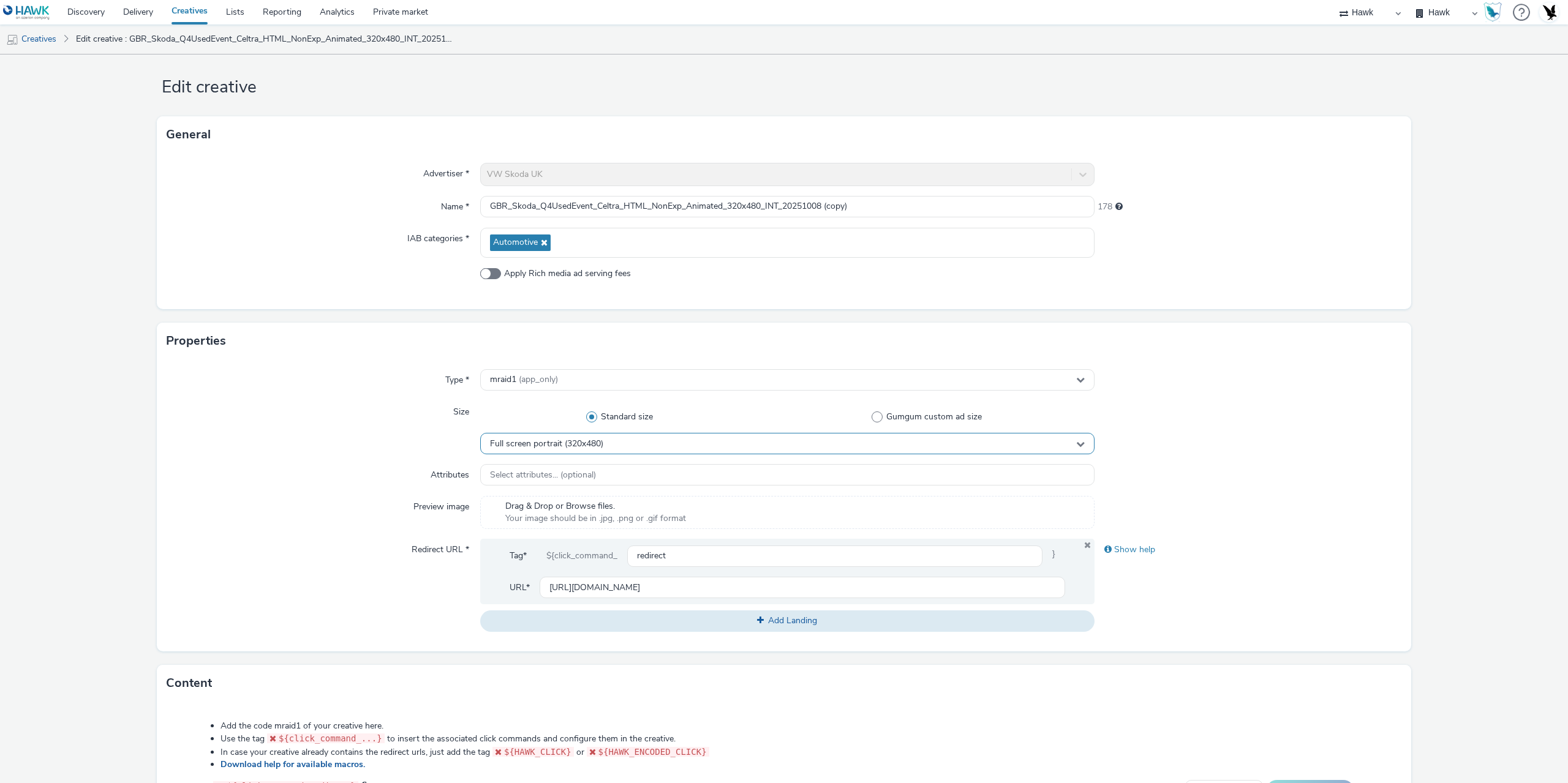
click at [561, 436] on div "Full screen portrait (320x480)" at bounding box center [787, 444] width 614 height 21
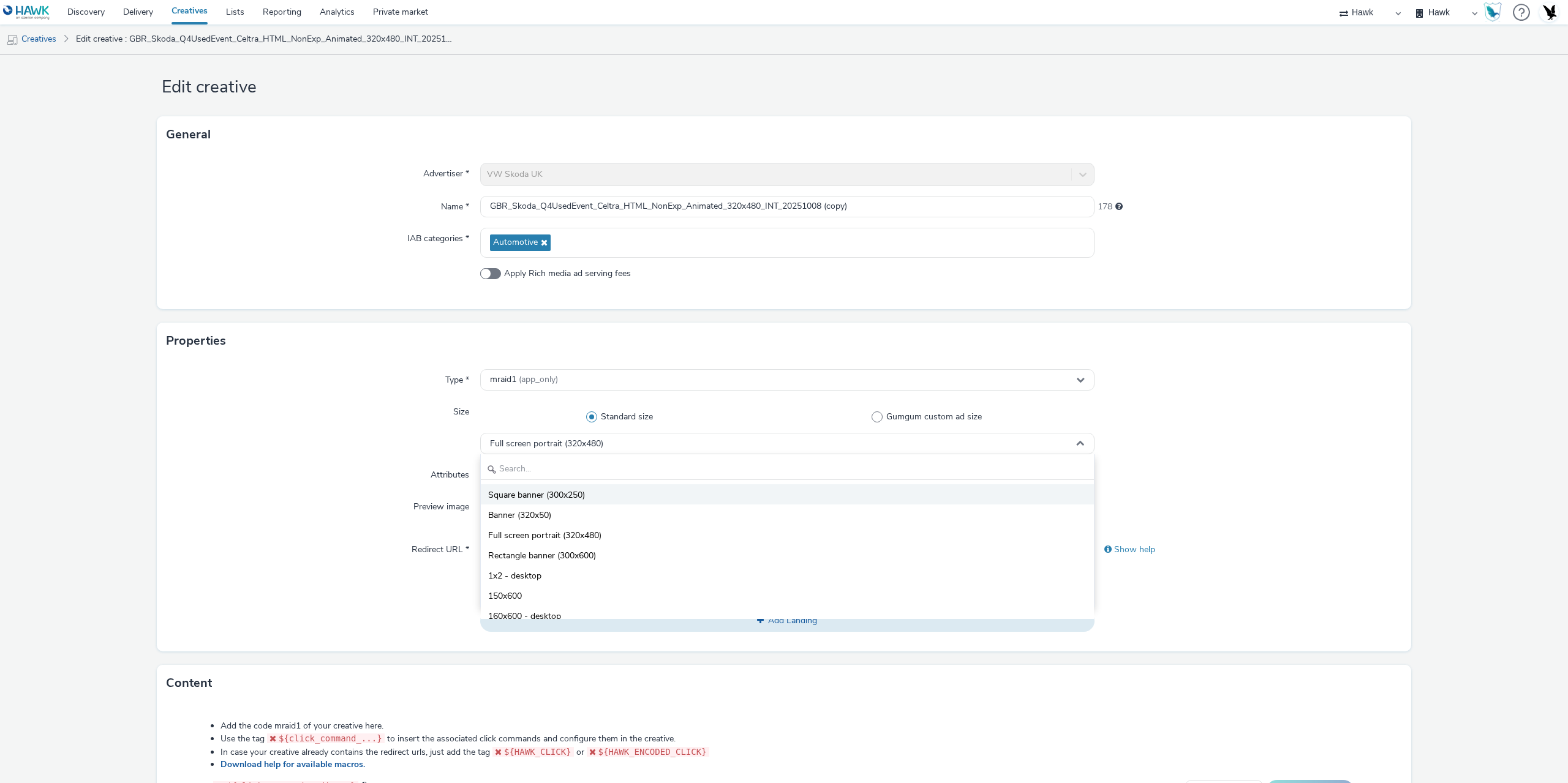
click at [538, 492] on span "Square banner (300x250)" at bounding box center [537, 495] width 97 height 12
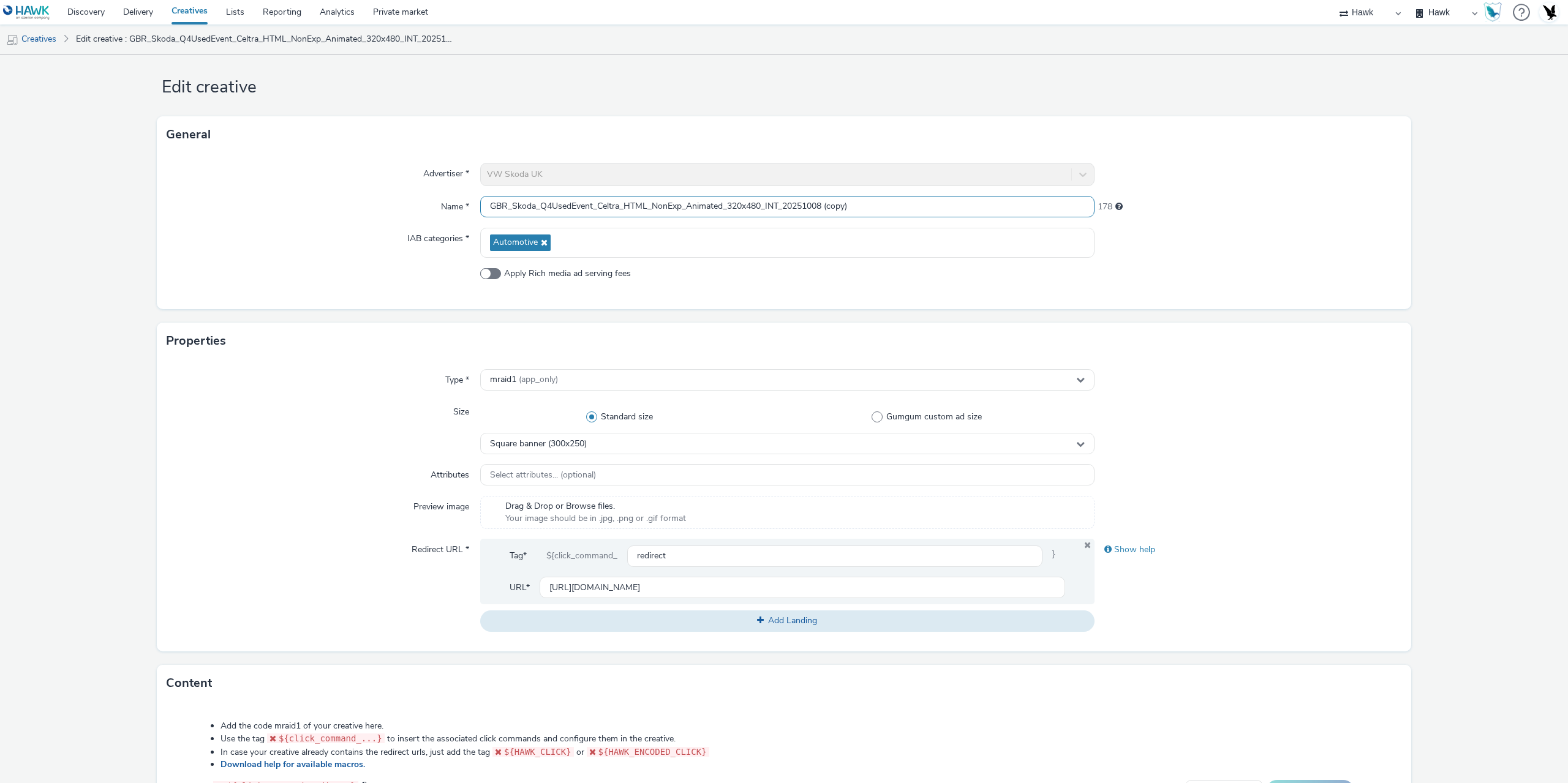
drag, startPoint x: 822, startPoint y: 210, endPoint x: 930, endPoint y: 213, distance: 108.0
click at [925, 213] on input "GBR_Skoda_Q4UsedEvent_Celtra_HTML_NonExp_Animated_320x480_INT_20251008 (copy)" at bounding box center [787, 206] width 614 height 21
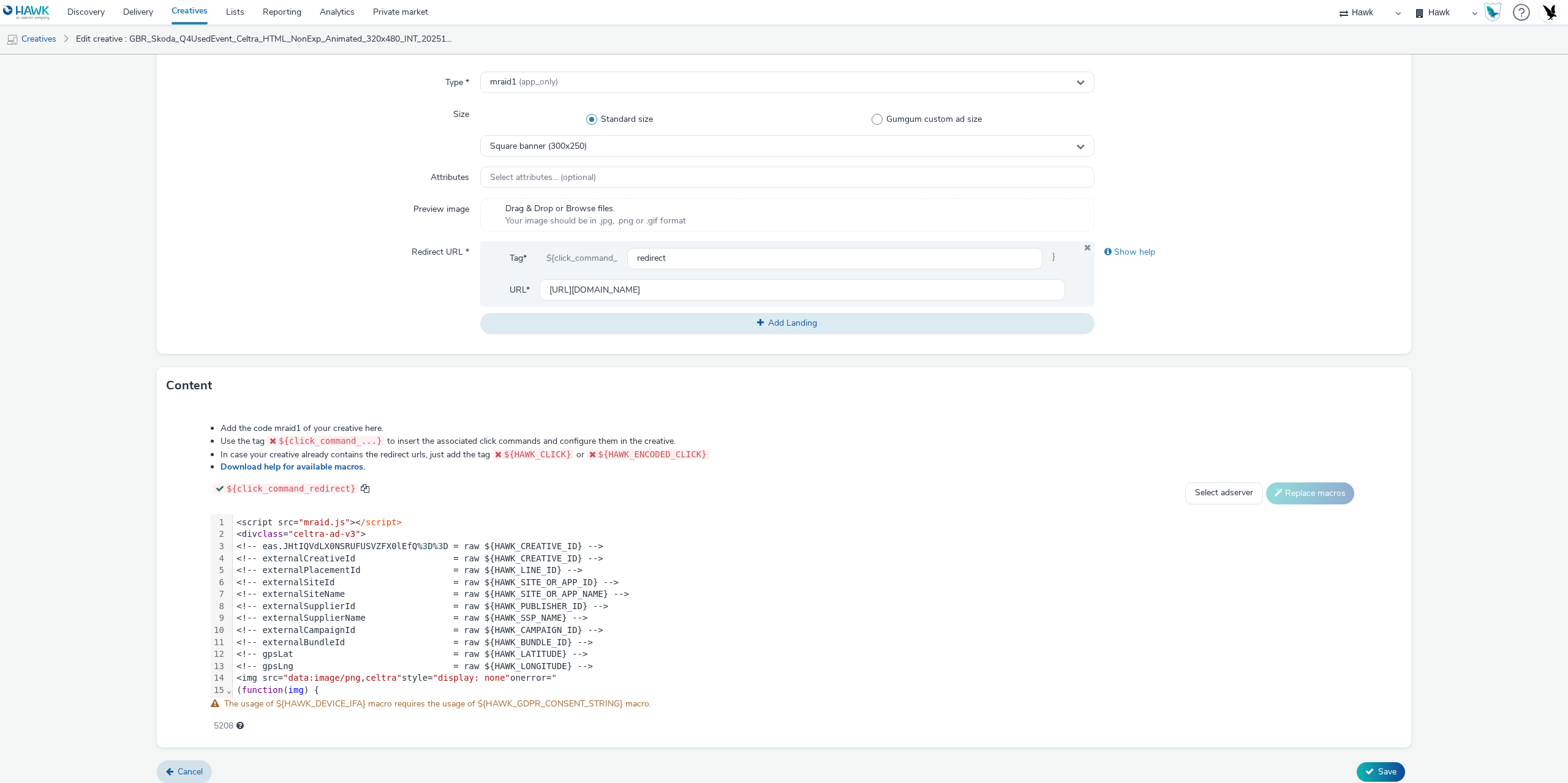
scroll to position [319, 0]
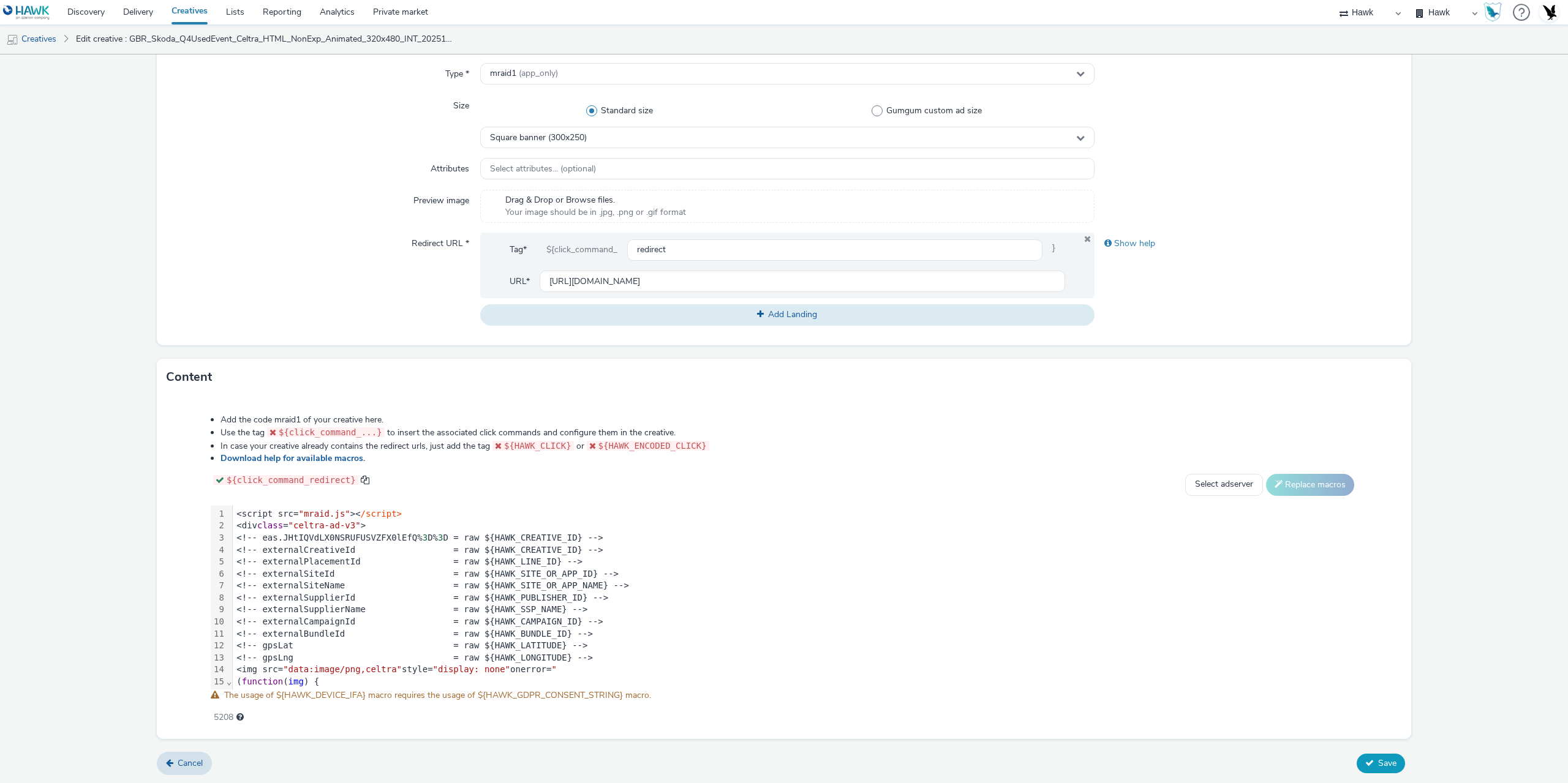
type input "GBR_Skoda_Q4UsedEvent_Celtra_HTML_NonExp_Animated_300x250_INT_20251008"
click at [1381, 760] on span "Save" at bounding box center [1387, 762] width 18 height 12
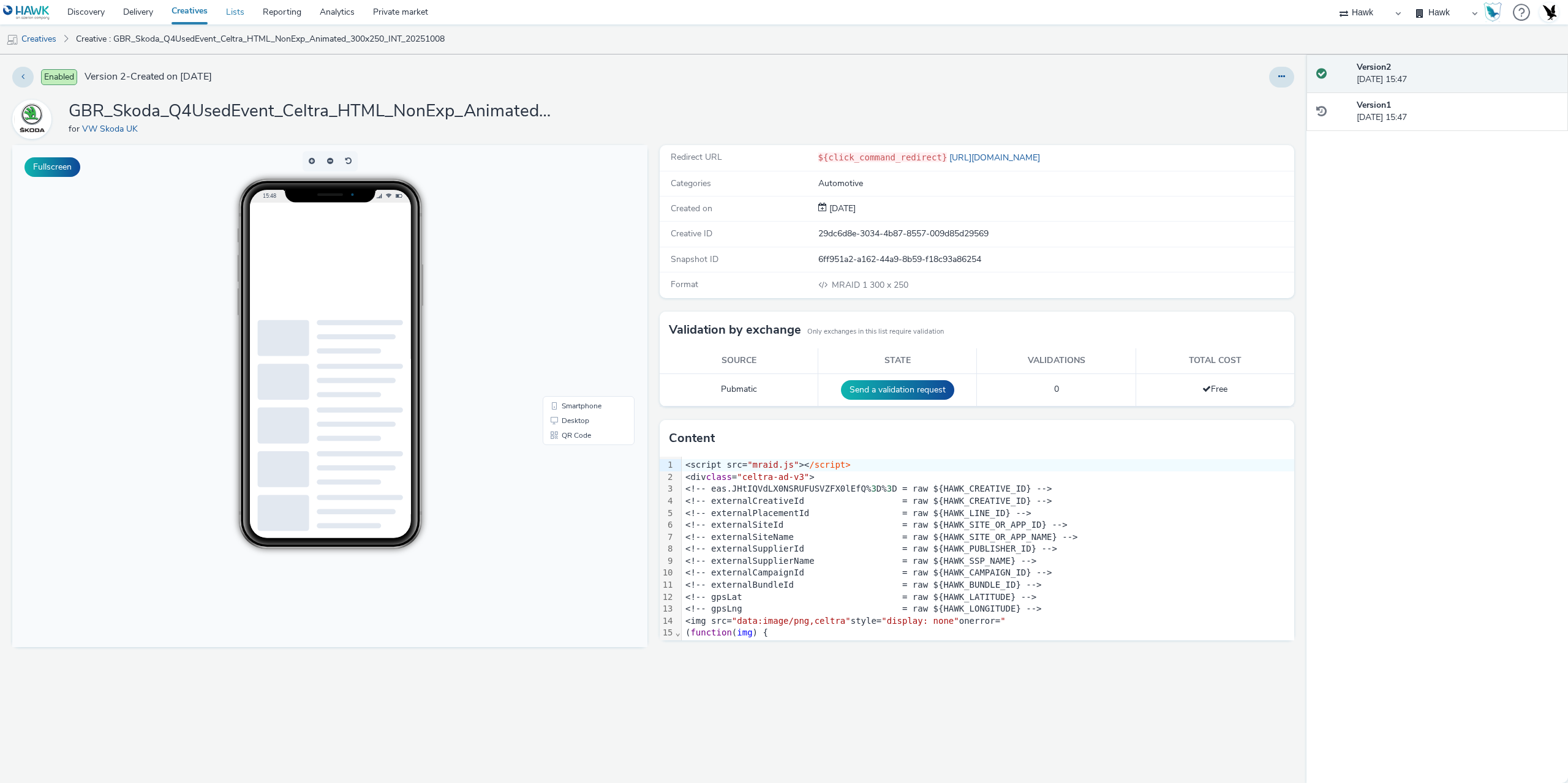
click at [240, 13] on link "Lists" at bounding box center [235, 12] width 37 height 25
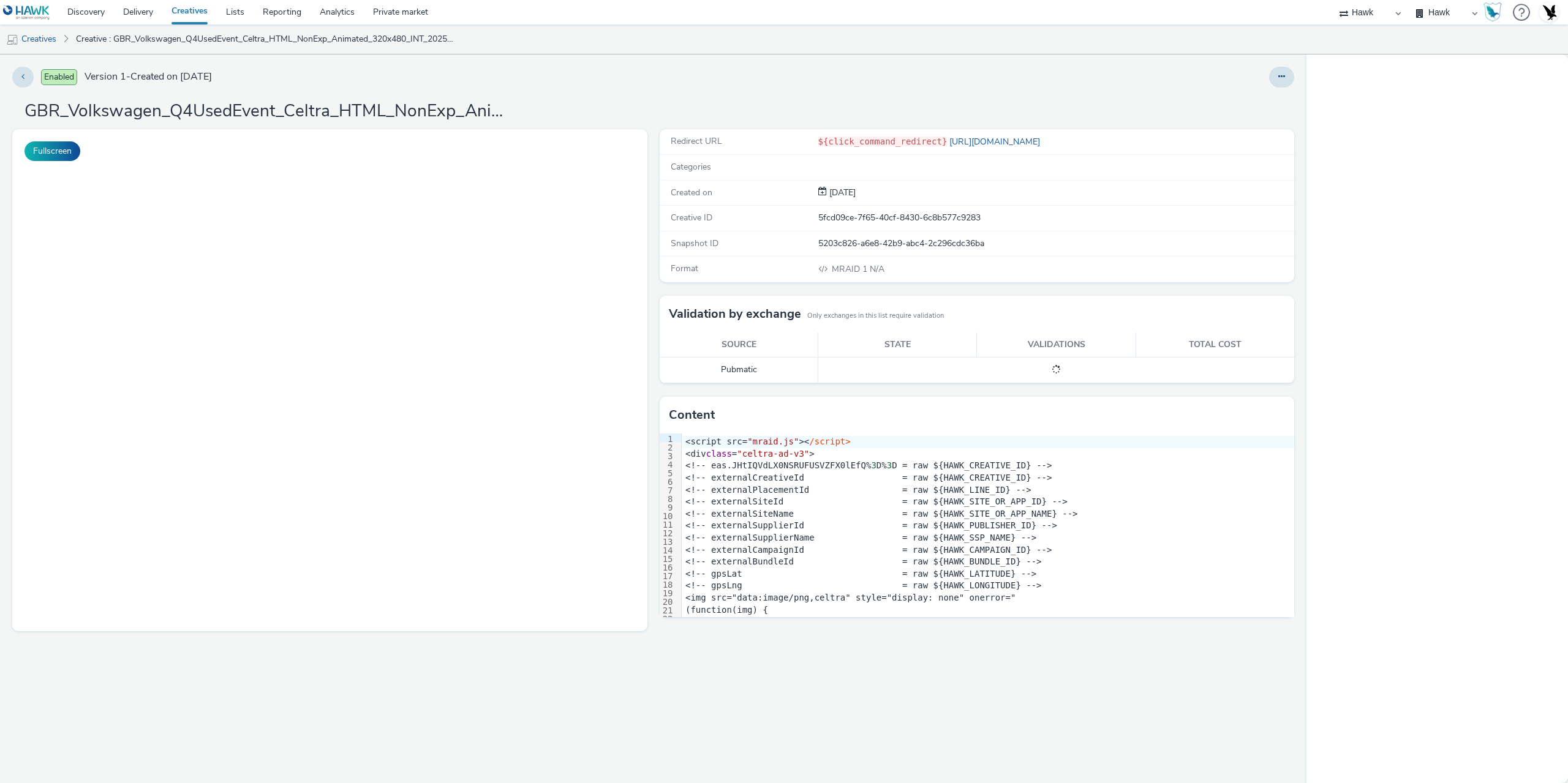
select select "11a7df10-284f-415c-b52a-427acf4c31ae"
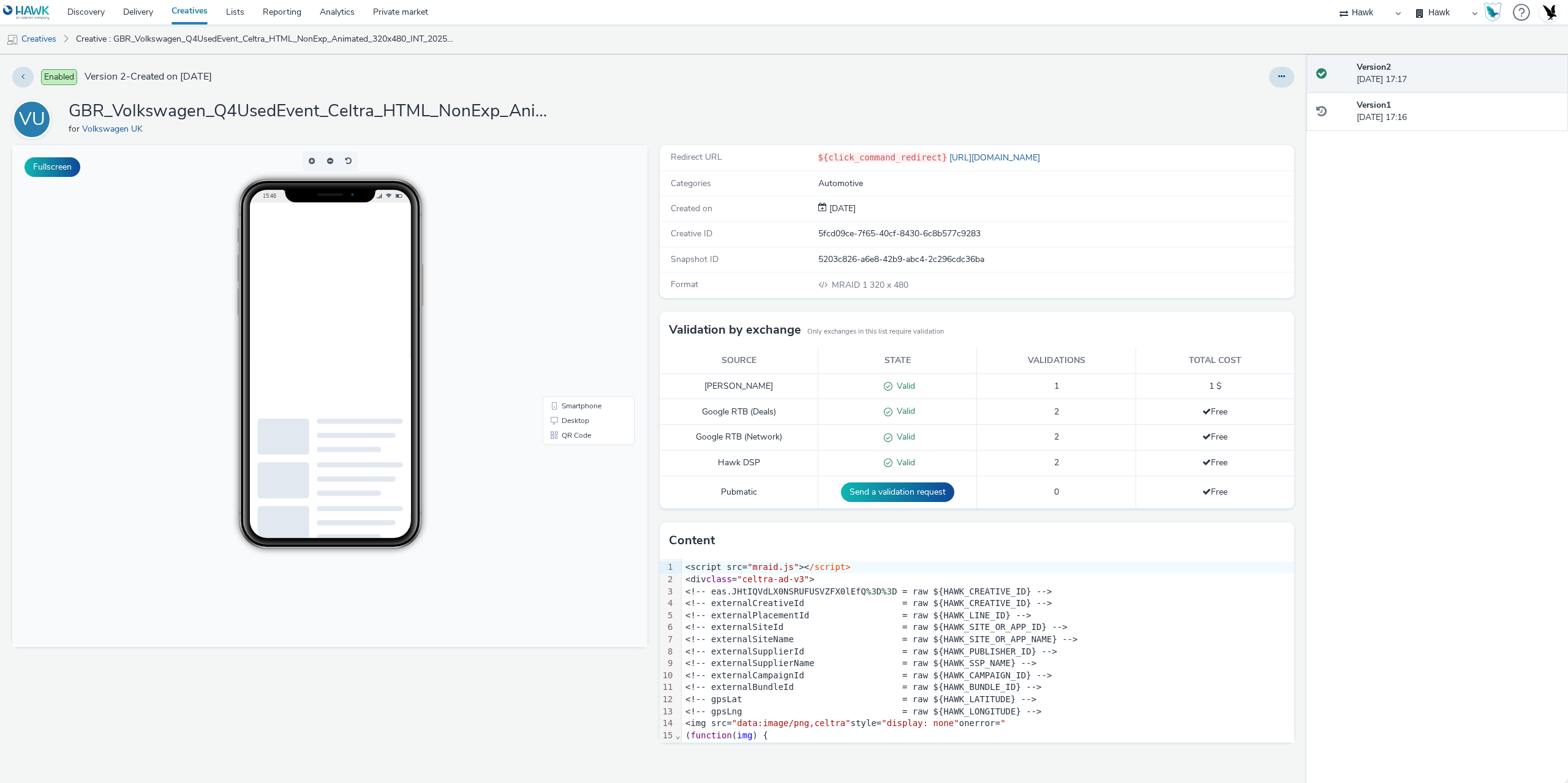
click at [469, 120] on h1 "GBR_Volkswagen_Q4UsedEvent_Celtra_HTML_NonExp_Animated_320x480_INT_20251003" at bounding box center [313, 111] width 490 height 23
copy h1 "GBR_Volkswagen_Q4UsedEvent_Celtra_HTML_NonExp_Animated_320x480_INT_20251003"
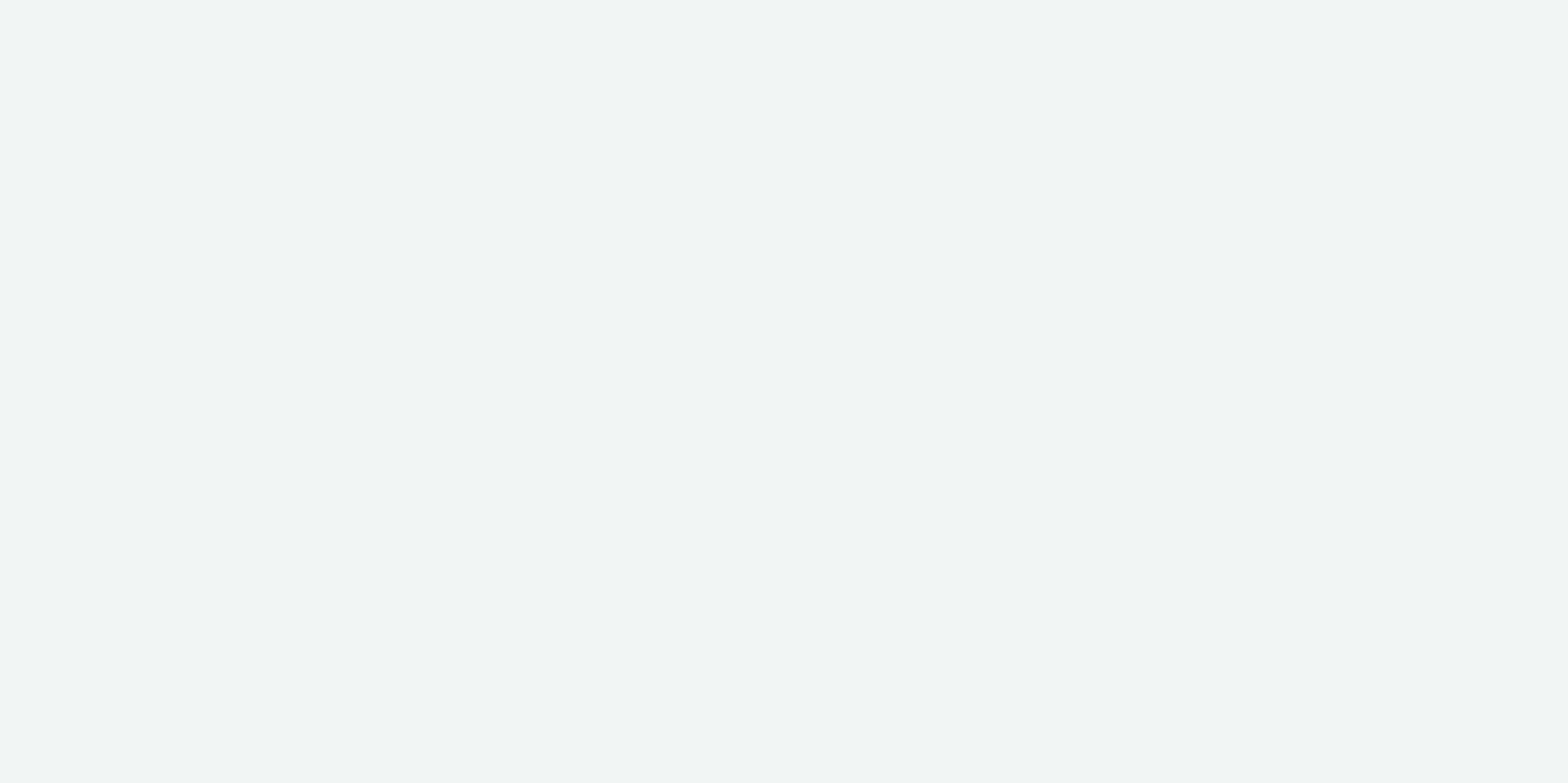
select select "11a7df10-284f-415c-b52a-427acf4c31ae"
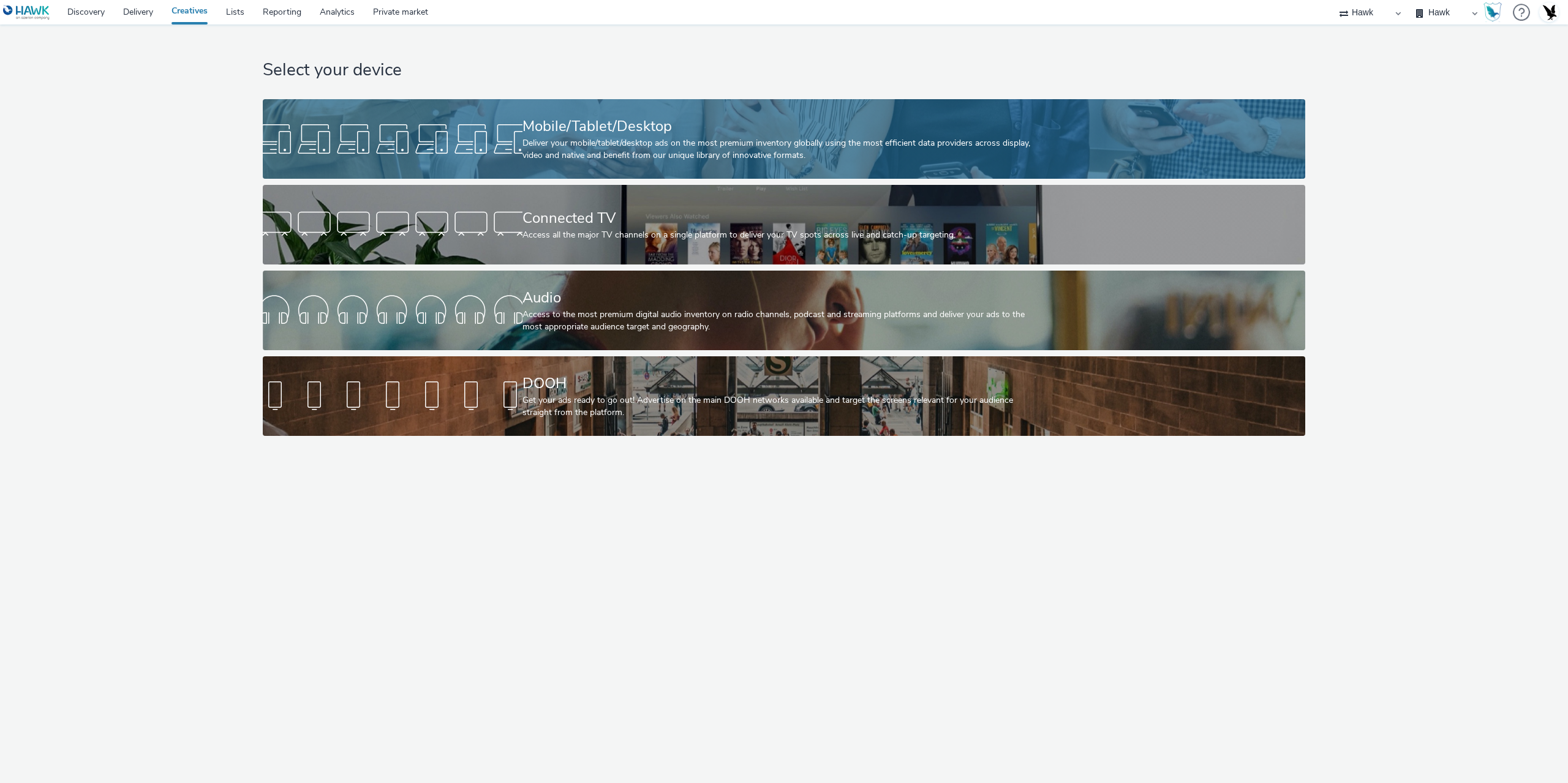
click at [590, 121] on div "Mobile/Tablet/Desktop" at bounding box center [781, 127] width 518 height 21
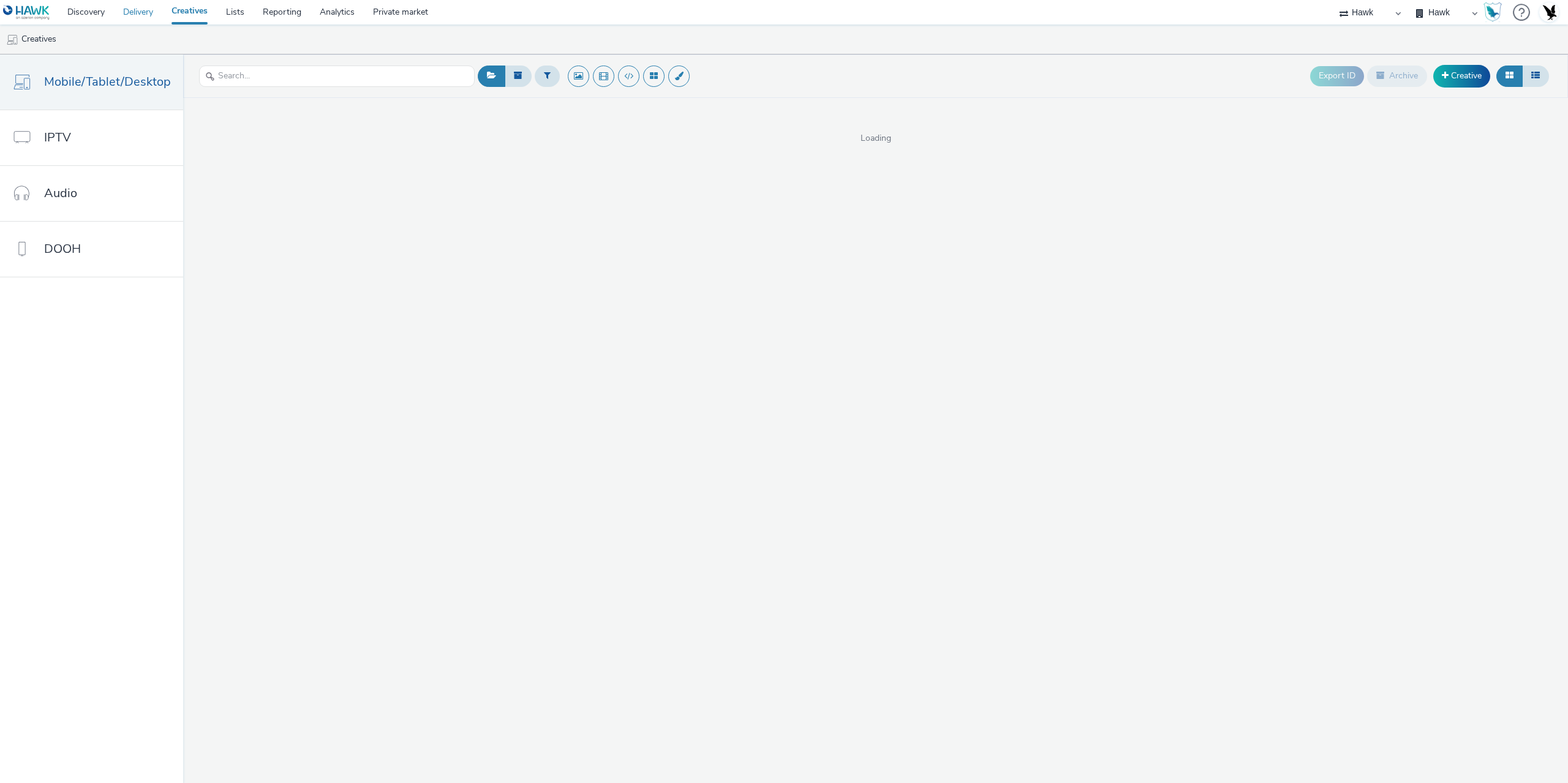
click at [157, 9] on link "Delivery" at bounding box center [137, 12] width 48 height 25
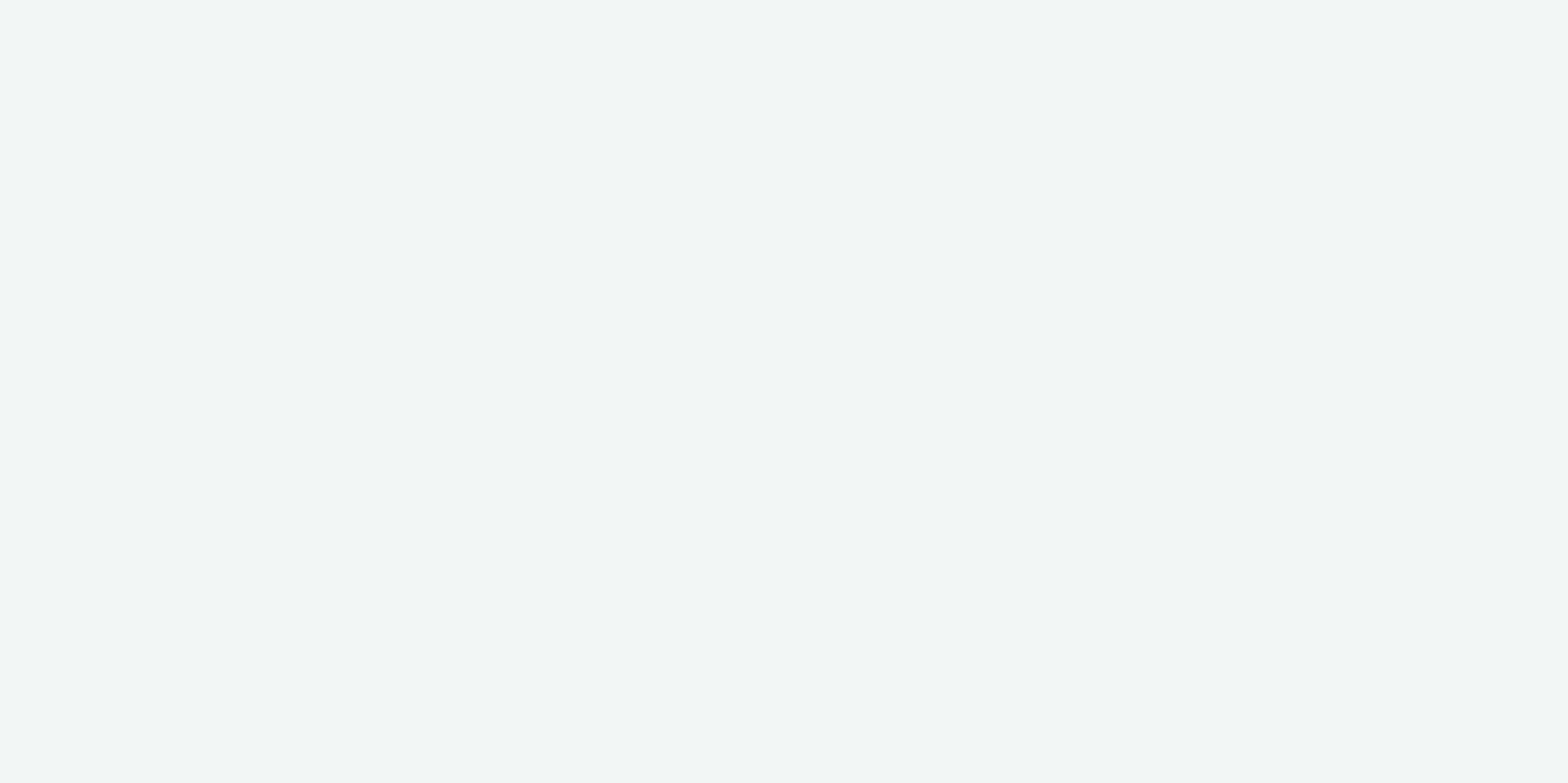
select select "11a7df10-284f-415c-b52a-427acf4c31ae"
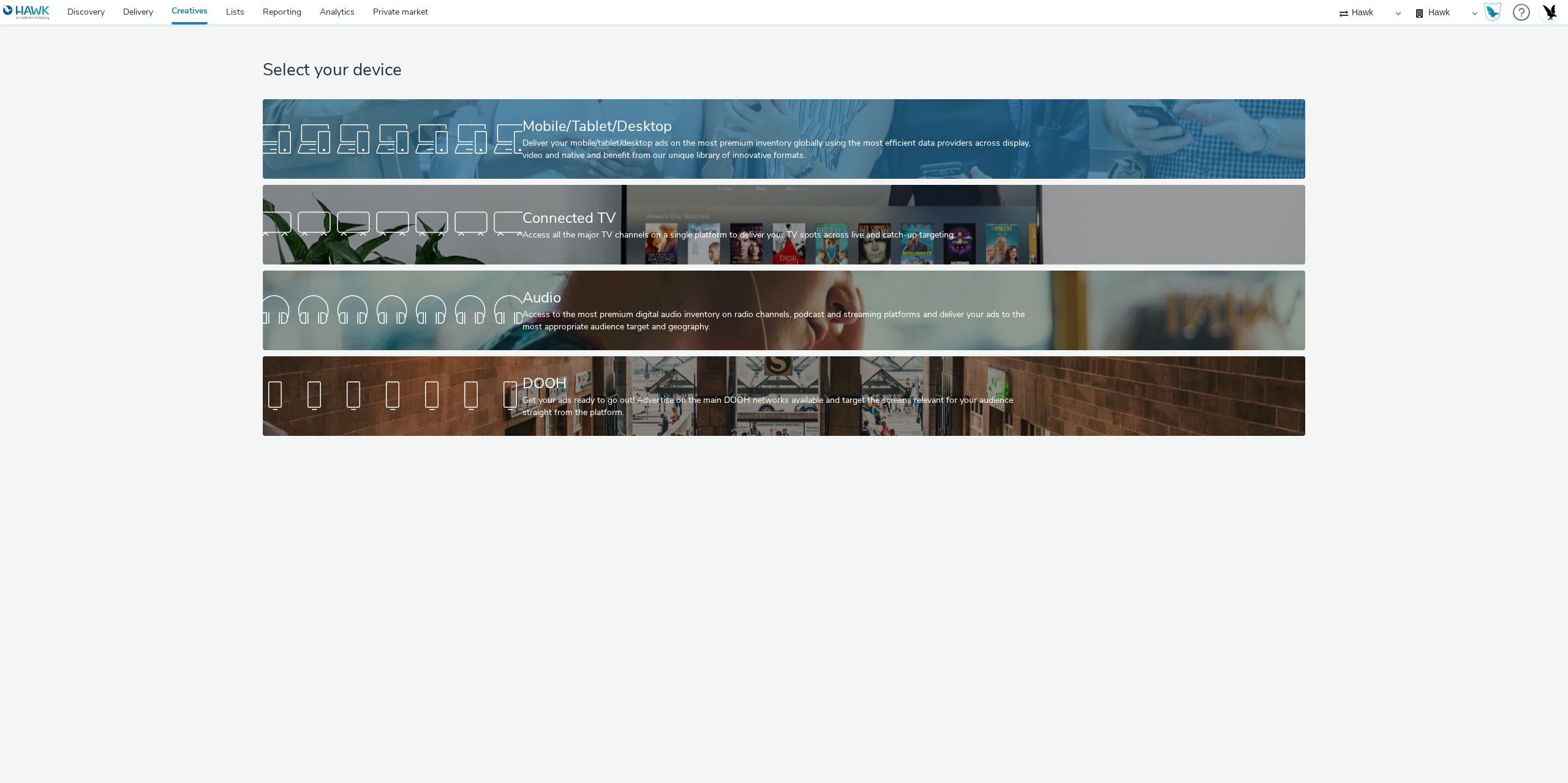
click at [383, 144] on div at bounding box center [392, 139] width 260 height 39
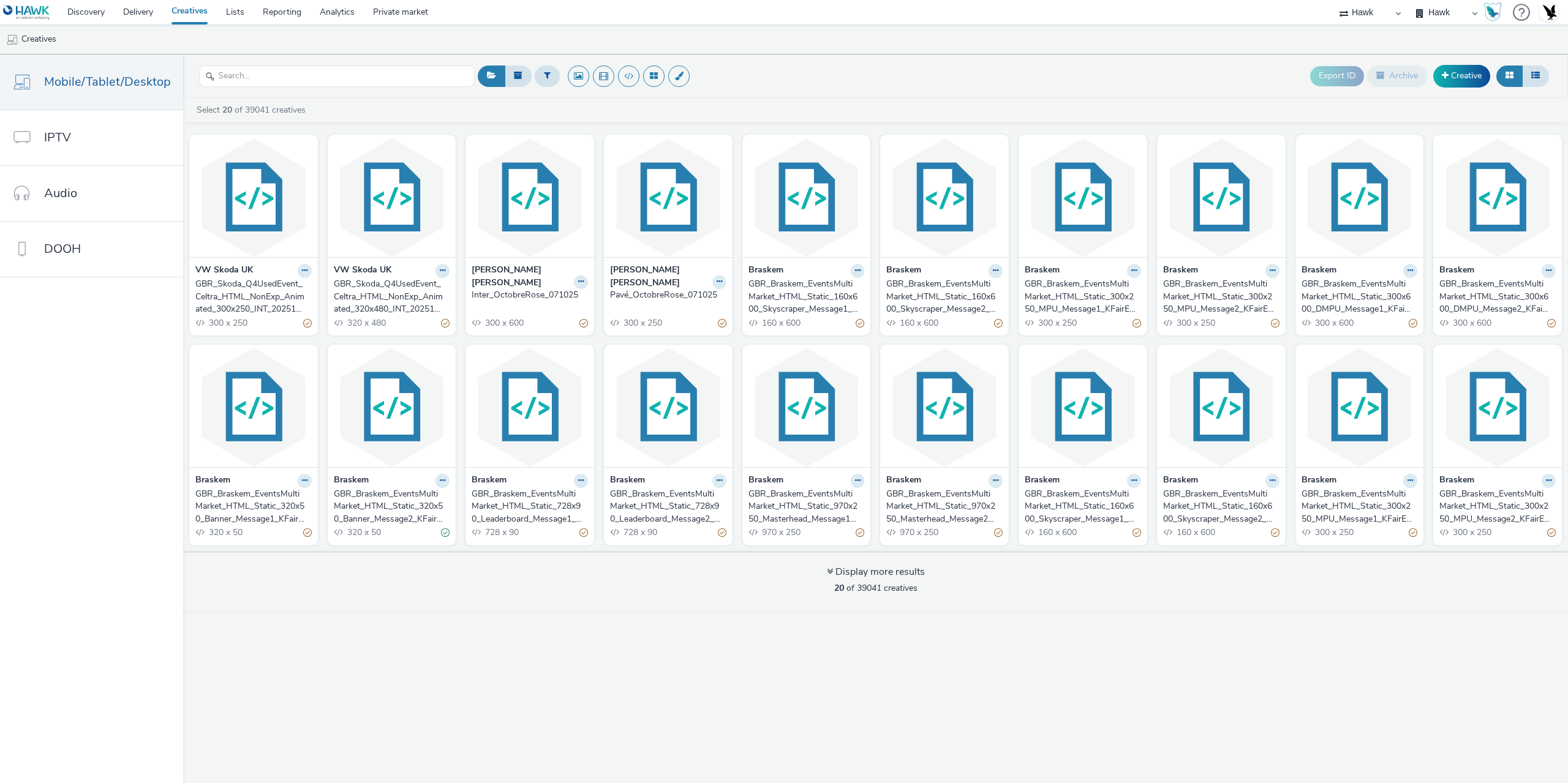
click at [259, 304] on div "GBR_Skoda_Q4UsedEvent_Celtra_HTML_NonExp_Animated_300x250_INT_20251008" at bounding box center [250, 296] width 111 height 38
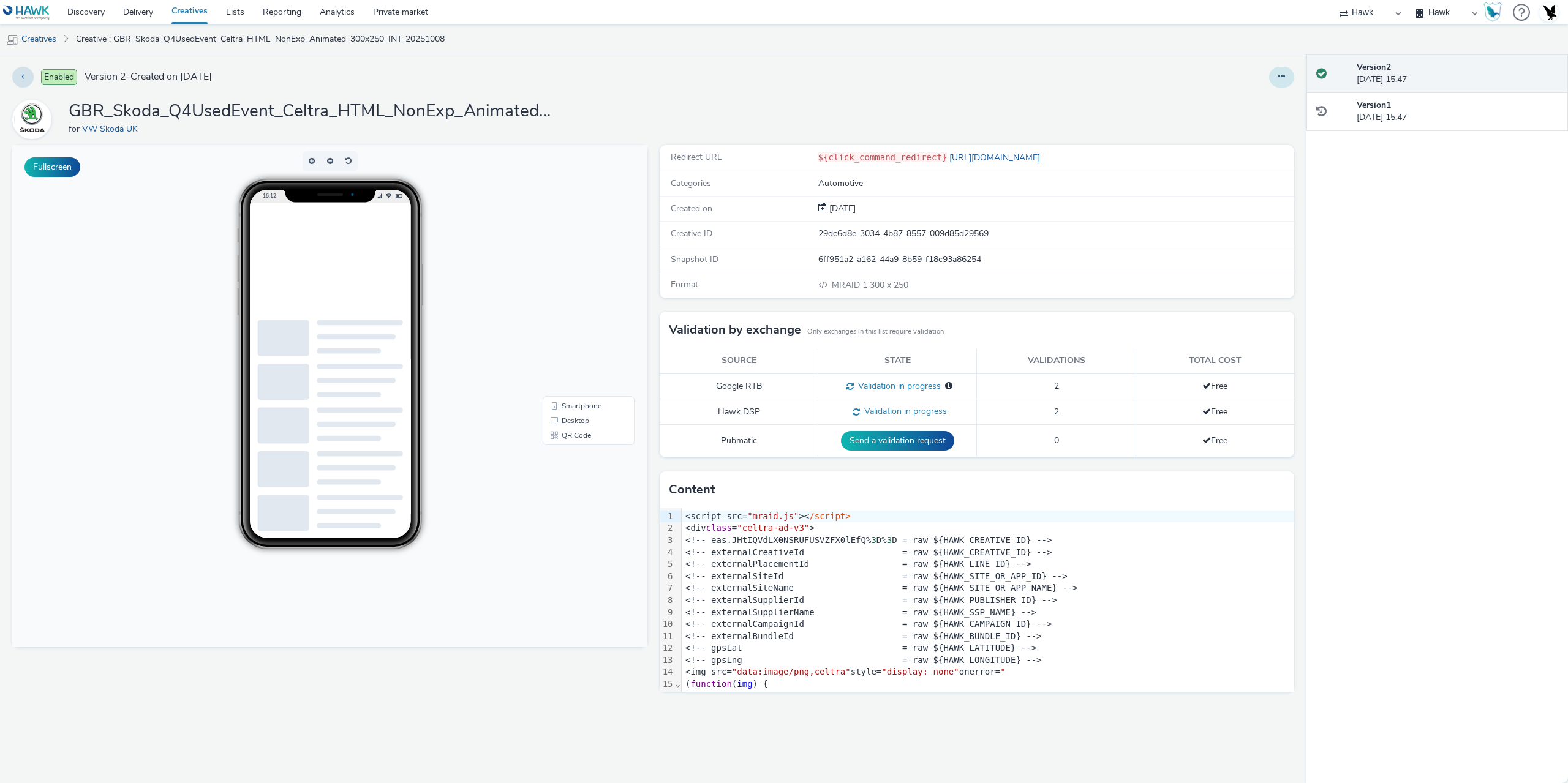
click at [1280, 76] on icon at bounding box center [1281, 76] width 7 height 8
click at [1238, 99] on link "Edit" at bounding box center [1248, 101] width 92 height 25
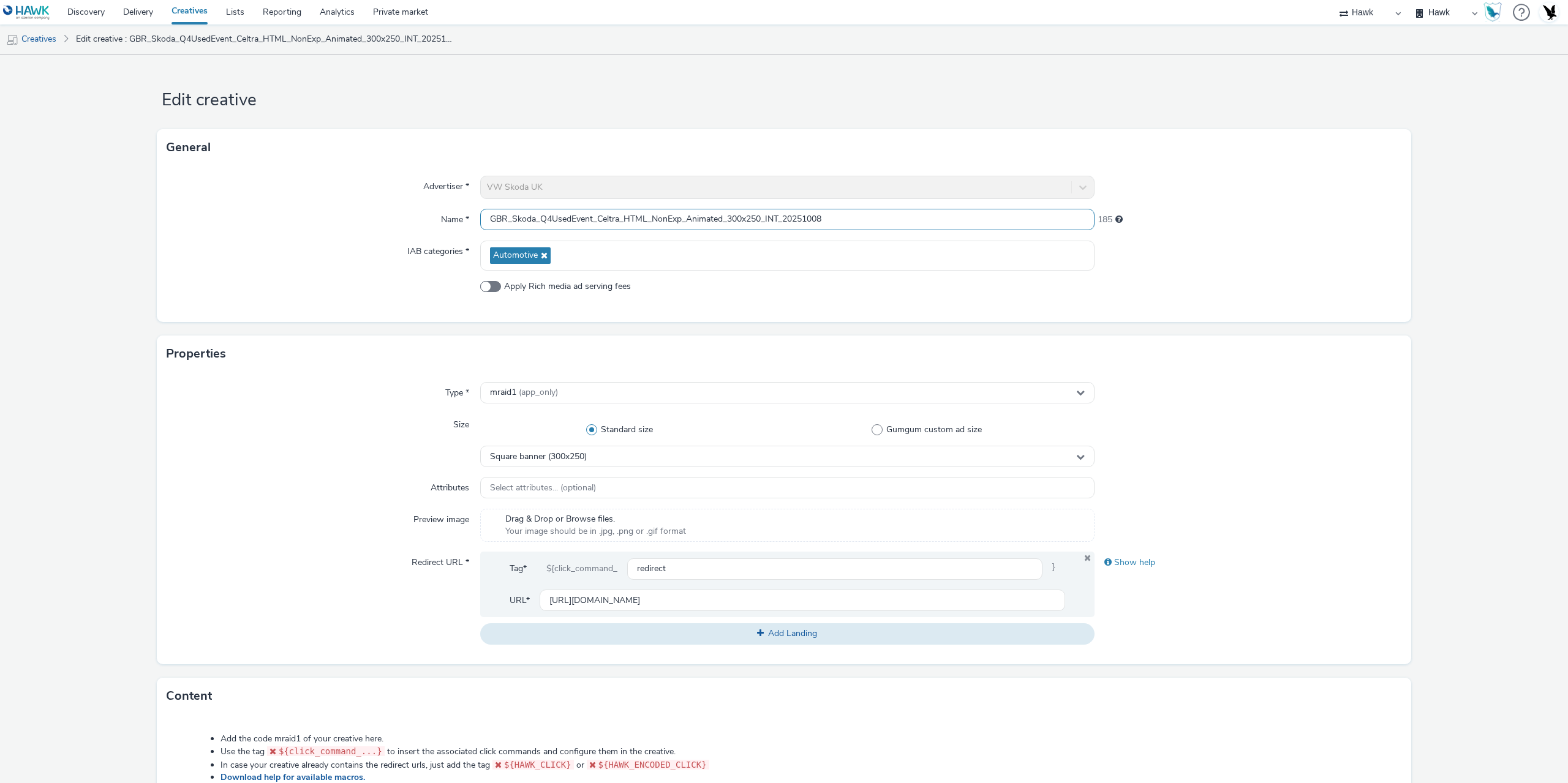
click at [779, 216] on input "GBR_Skoda_Q4UsedEvent_Celtra_HTML_NonExp_Animated_300x250_INT_20251008" at bounding box center [787, 220] width 614 height 21
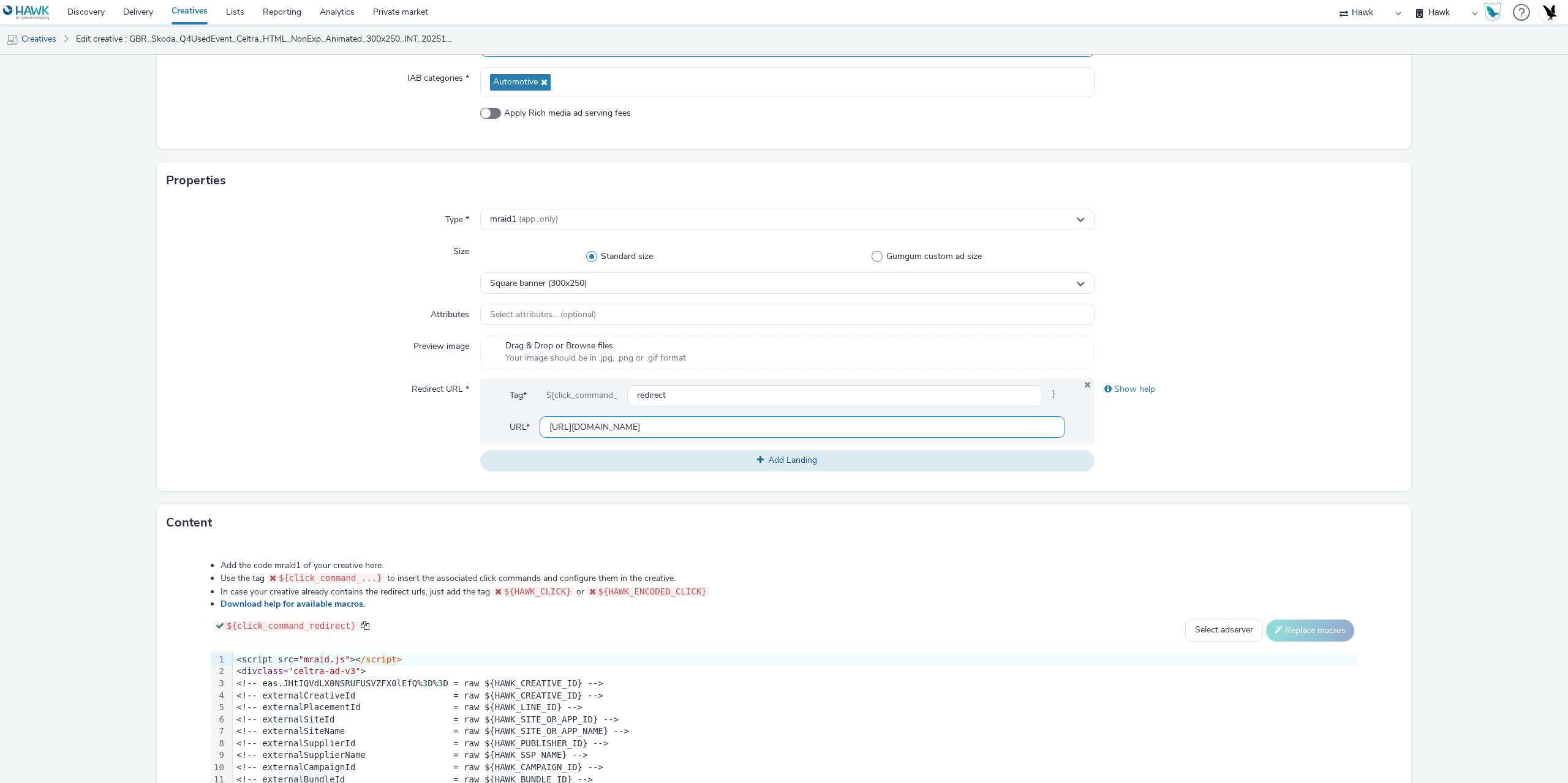
scroll to position [183, 0]
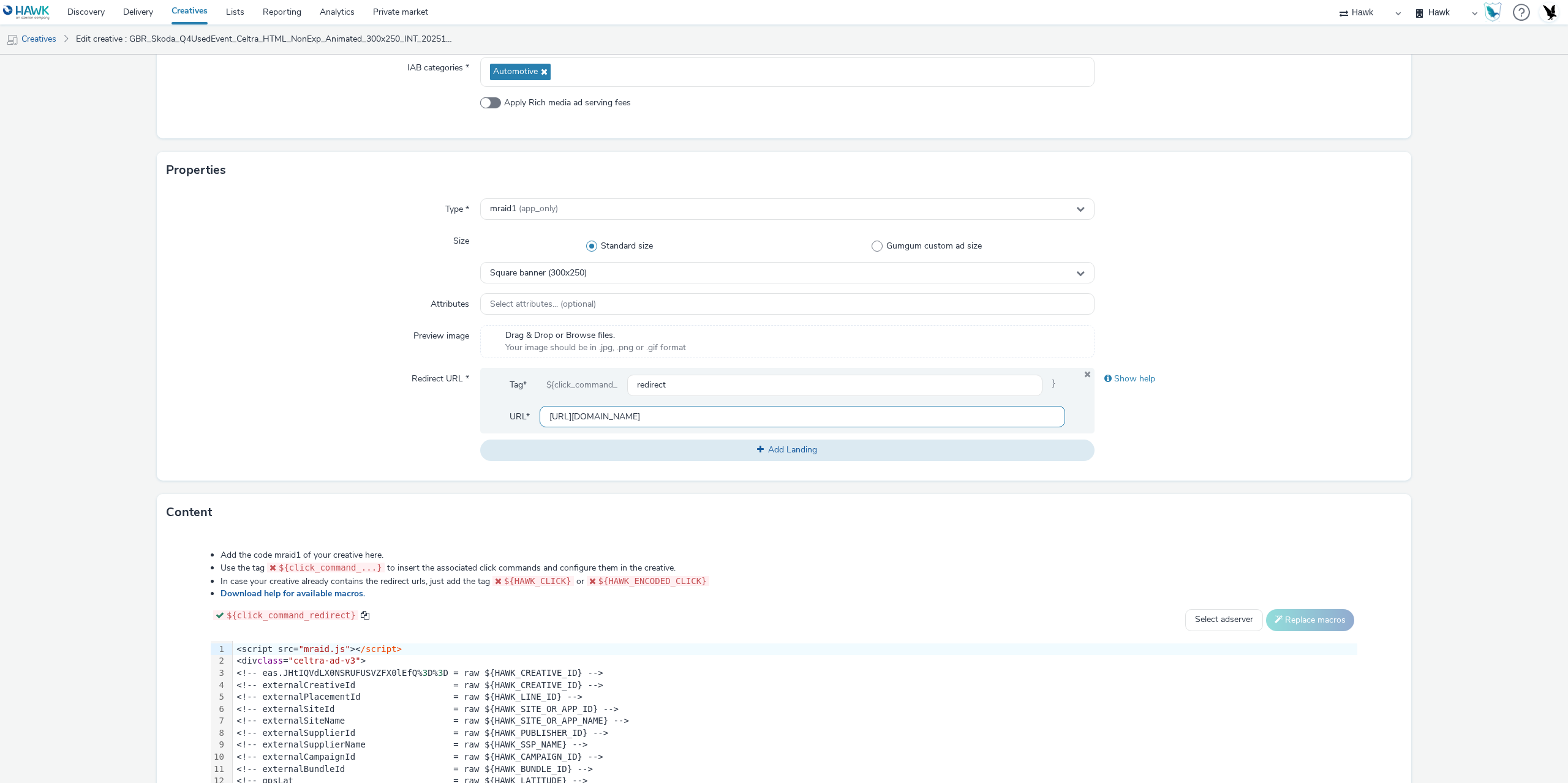
type input "GBR_Skoda_Q4UsedEvent_Celtra_HTML_NonExp_Animated_300x250_MPU_20251008"
drag, startPoint x: 679, startPoint y: 423, endPoint x: 356, endPoint y: 410, distance: 323.3
click at [366, 410] on div "Redirect URL * Tag* ${click_command_ redirect } URL* [URL][DOMAIN_NAME] Add Lan…" at bounding box center [784, 414] width 1235 height 92
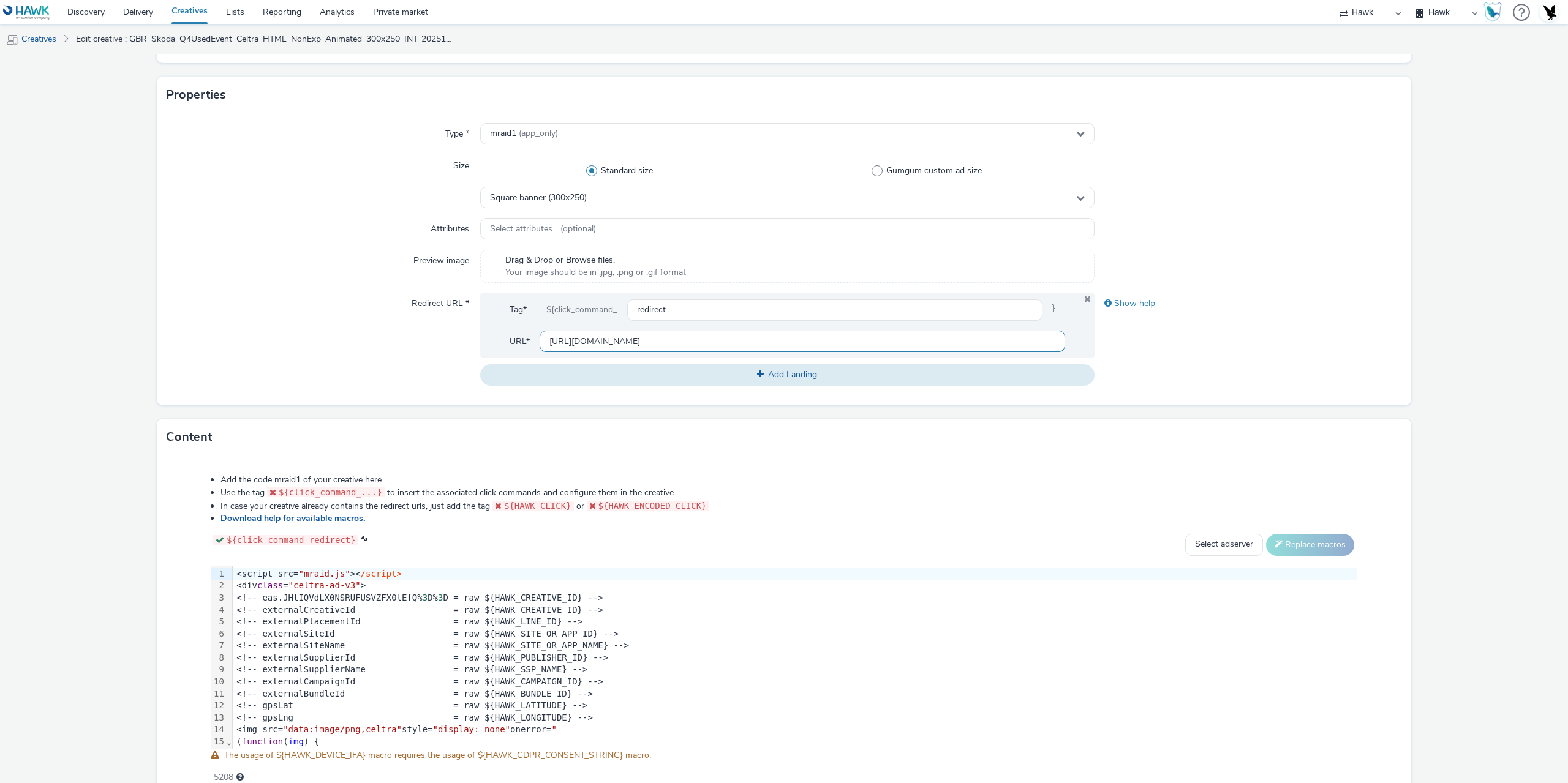
scroll to position [319, 0]
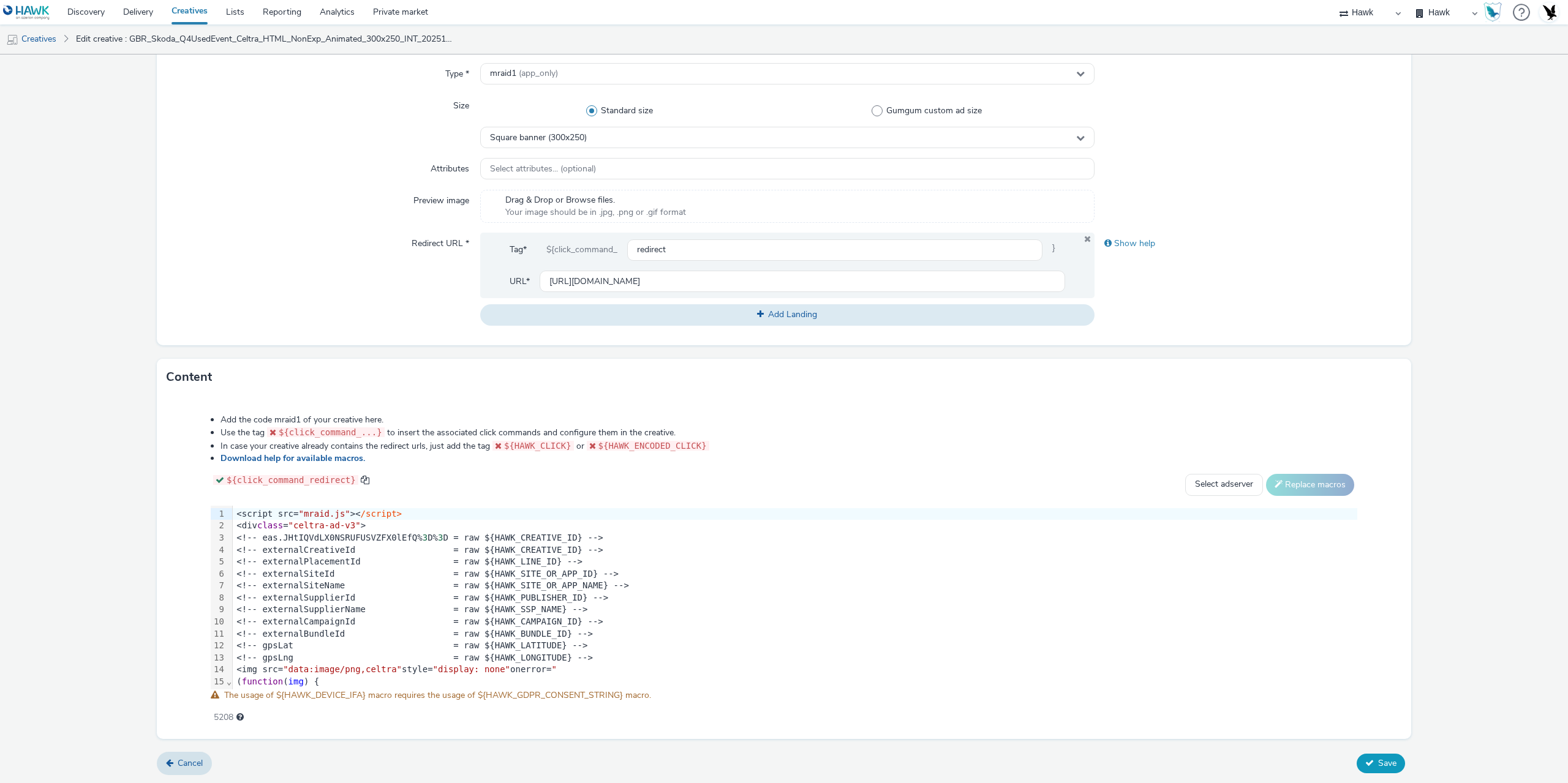
click at [1378, 764] on span "Save" at bounding box center [1387, 762] width 18 height 12
